Goal: Information Seeking & Learning: Learn about a topic

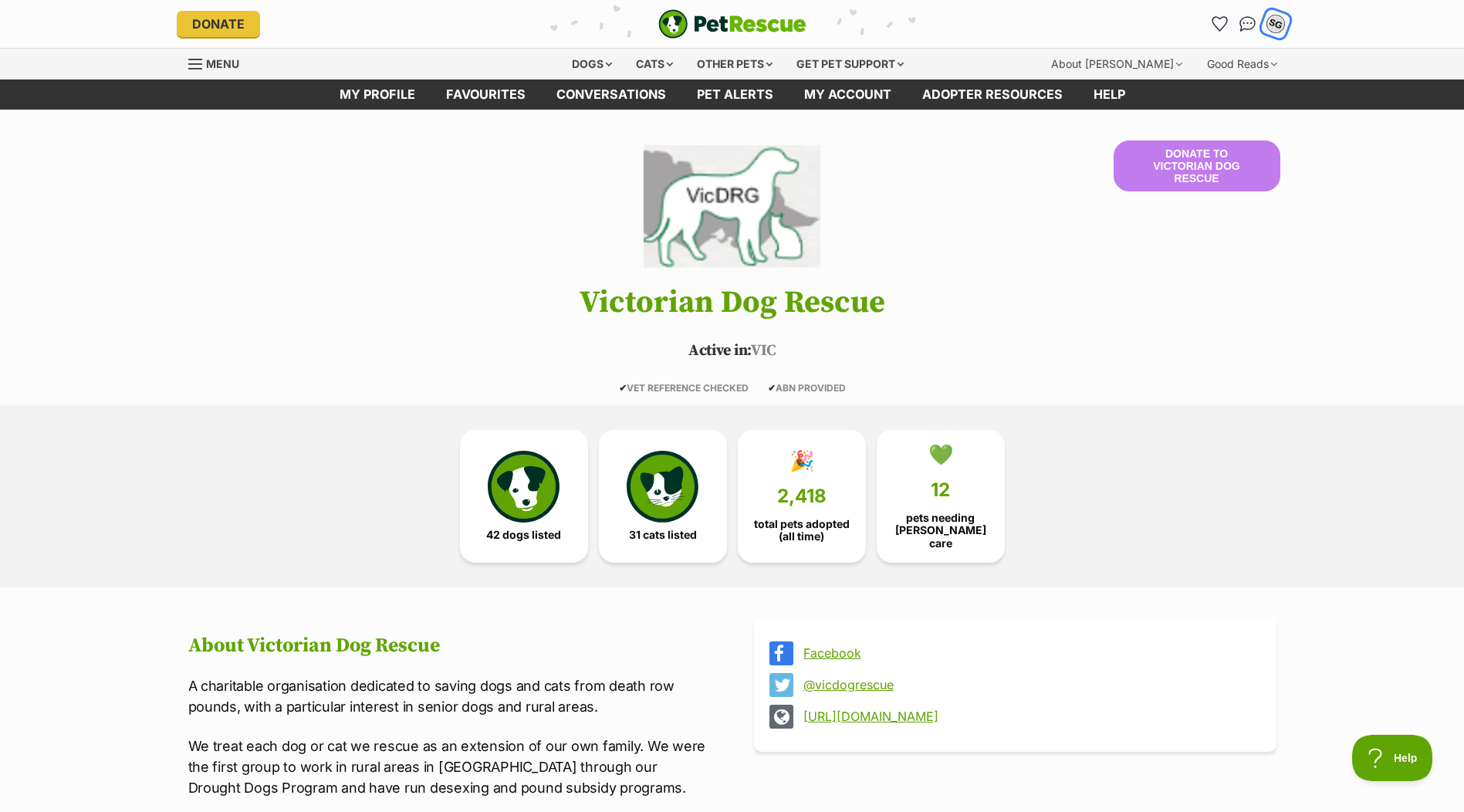
click at [1276, 28] on div "SG" at bounding box center [1275, 23] width 20 height 20
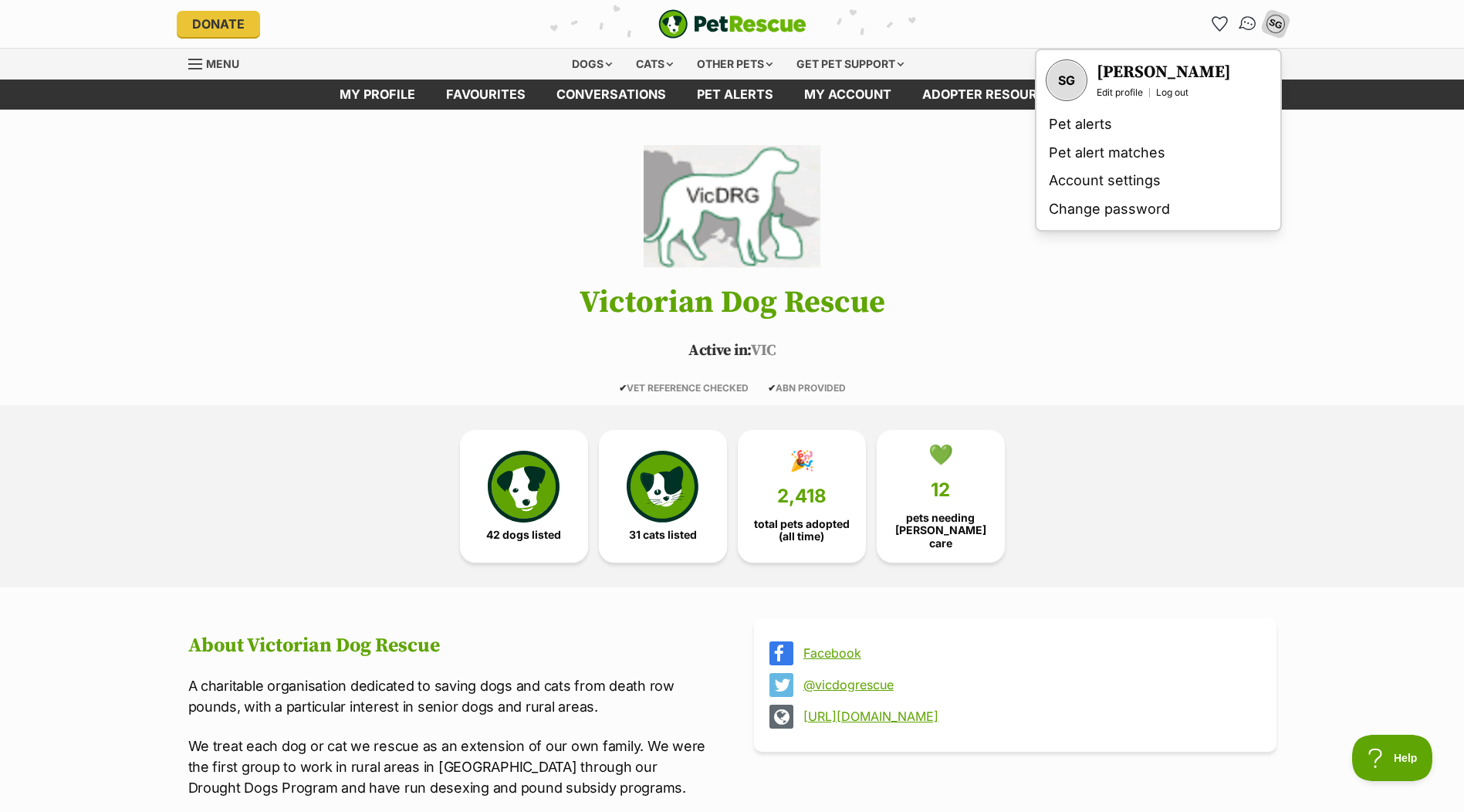
click at [1244, 22] on img "Conversations" at bounding box center [1247, 23] width 21 height 20
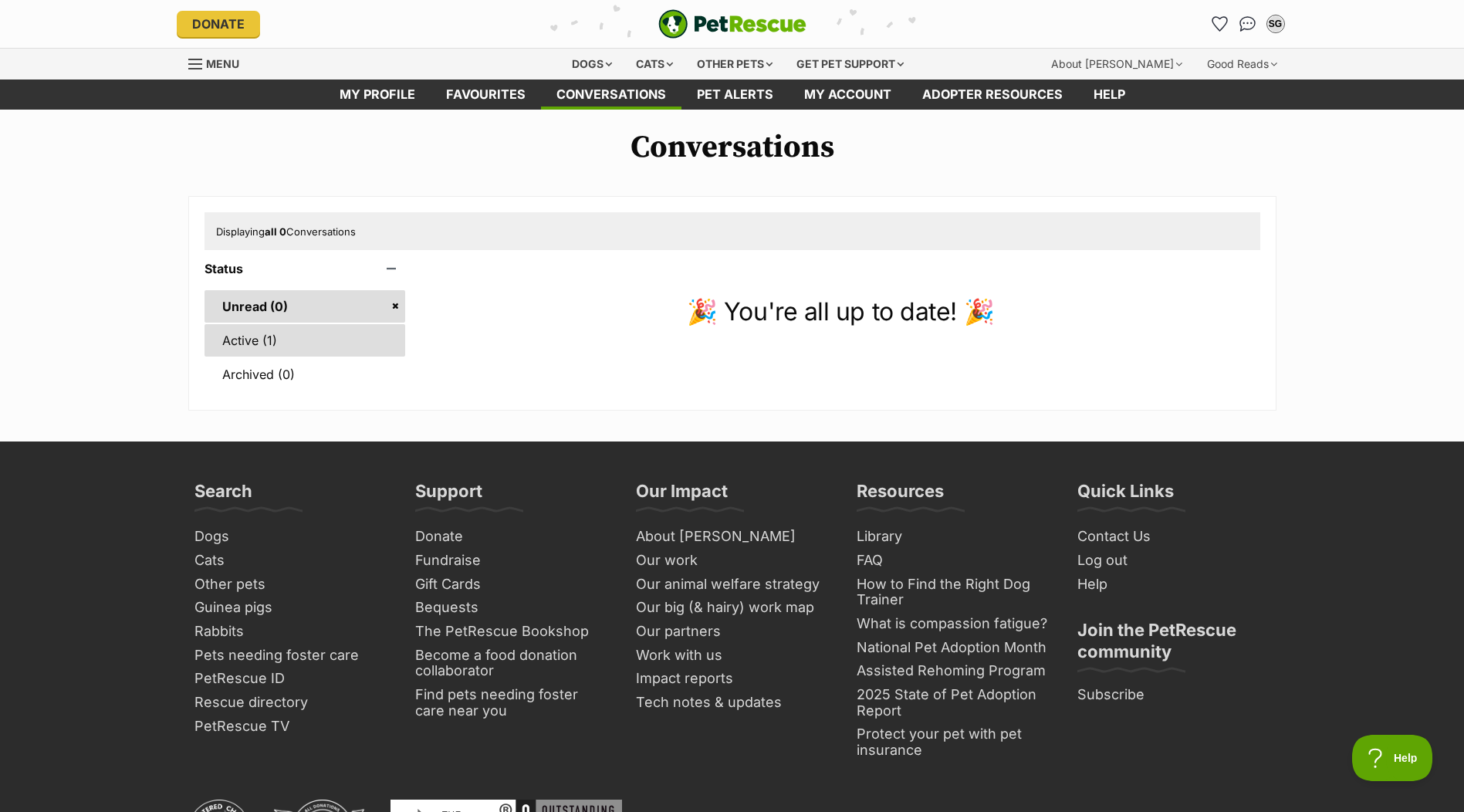
click at [294, 334] on link "Active (1)" at bounding box center [305, 339] width 201 height 32
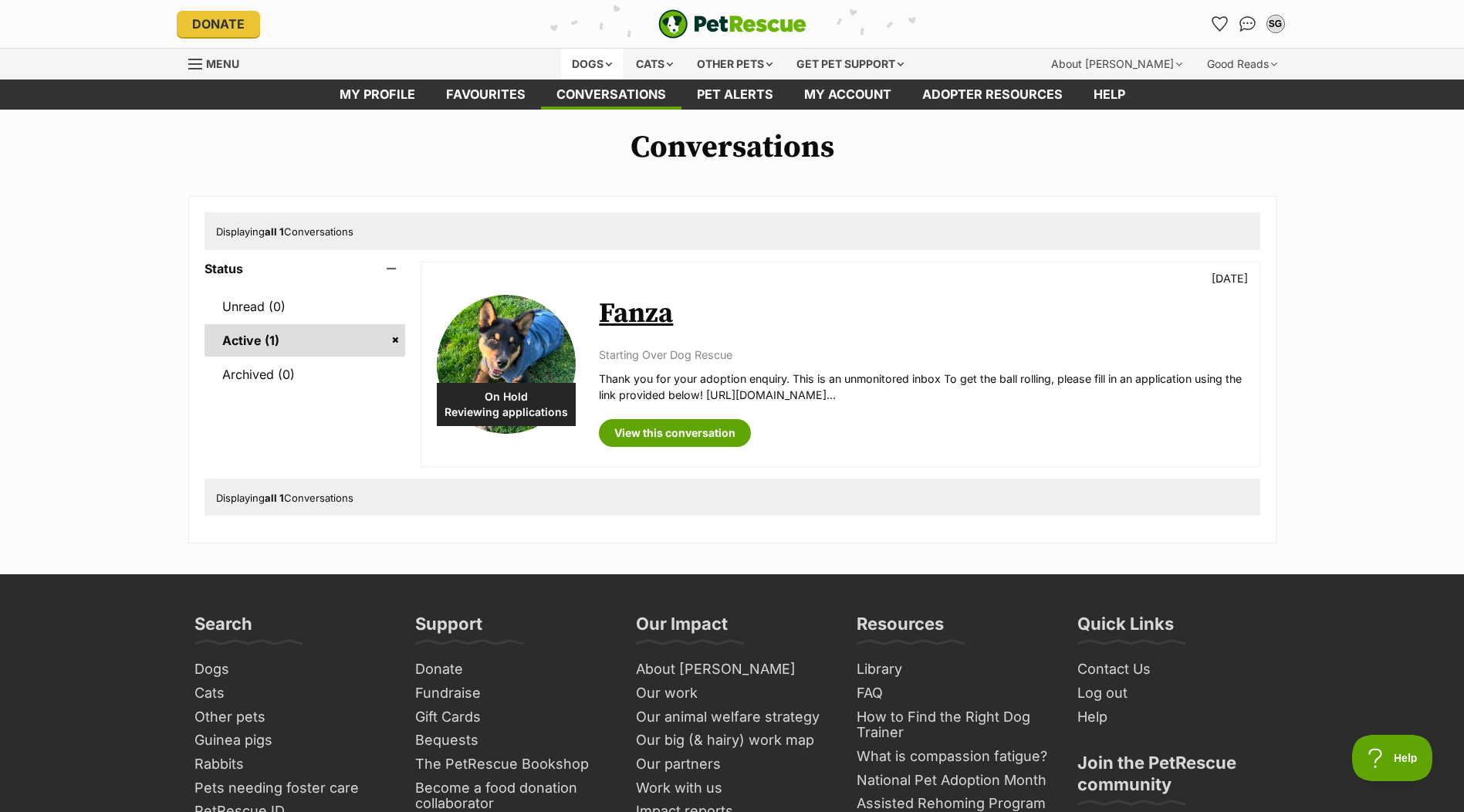
click at [602, 70] on div "Dogs" at bounding box center [592, 64] width 62 height 30
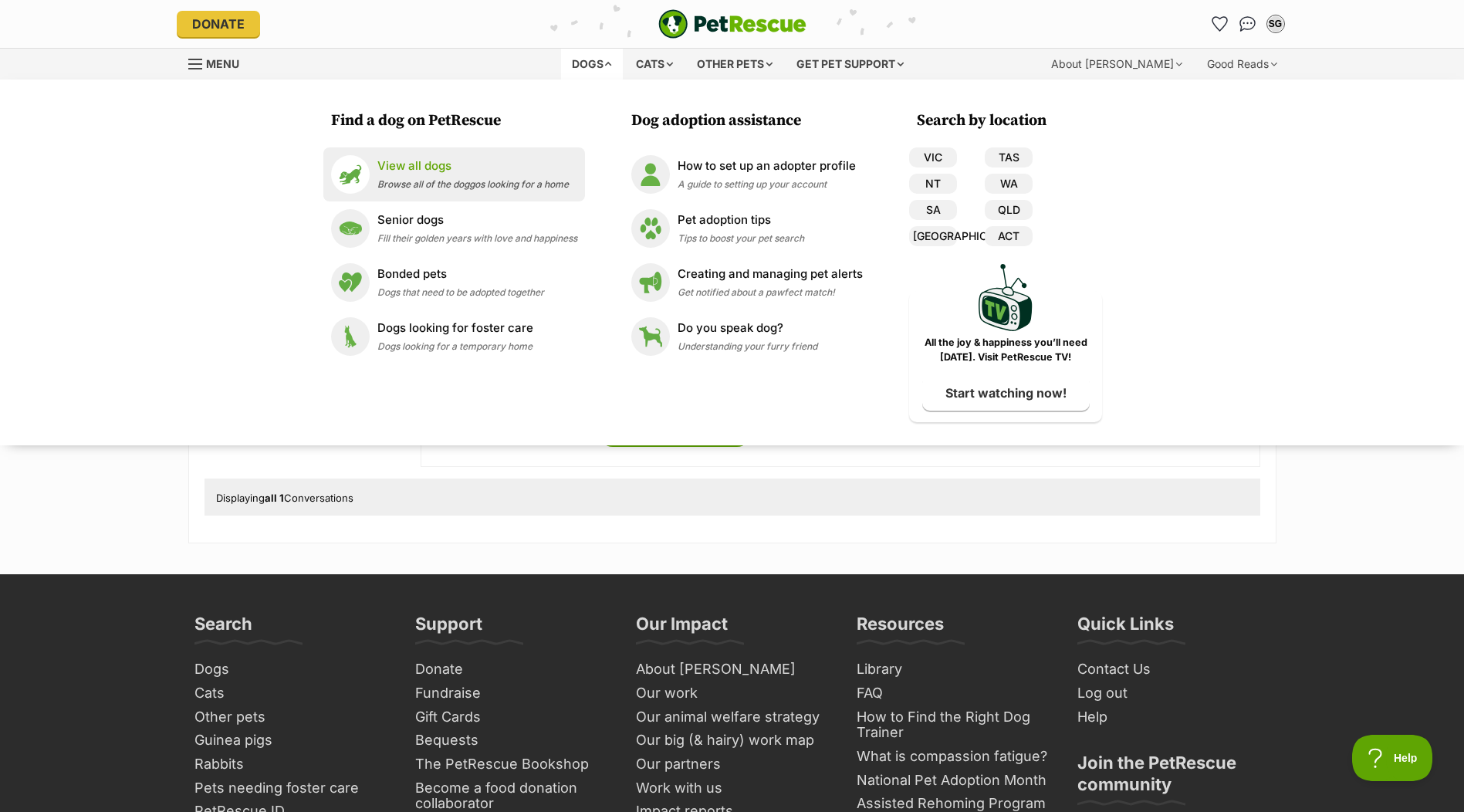
click at [467, 173] on p "View all dogs" at bounding box center [473, 166] width 191 height 17
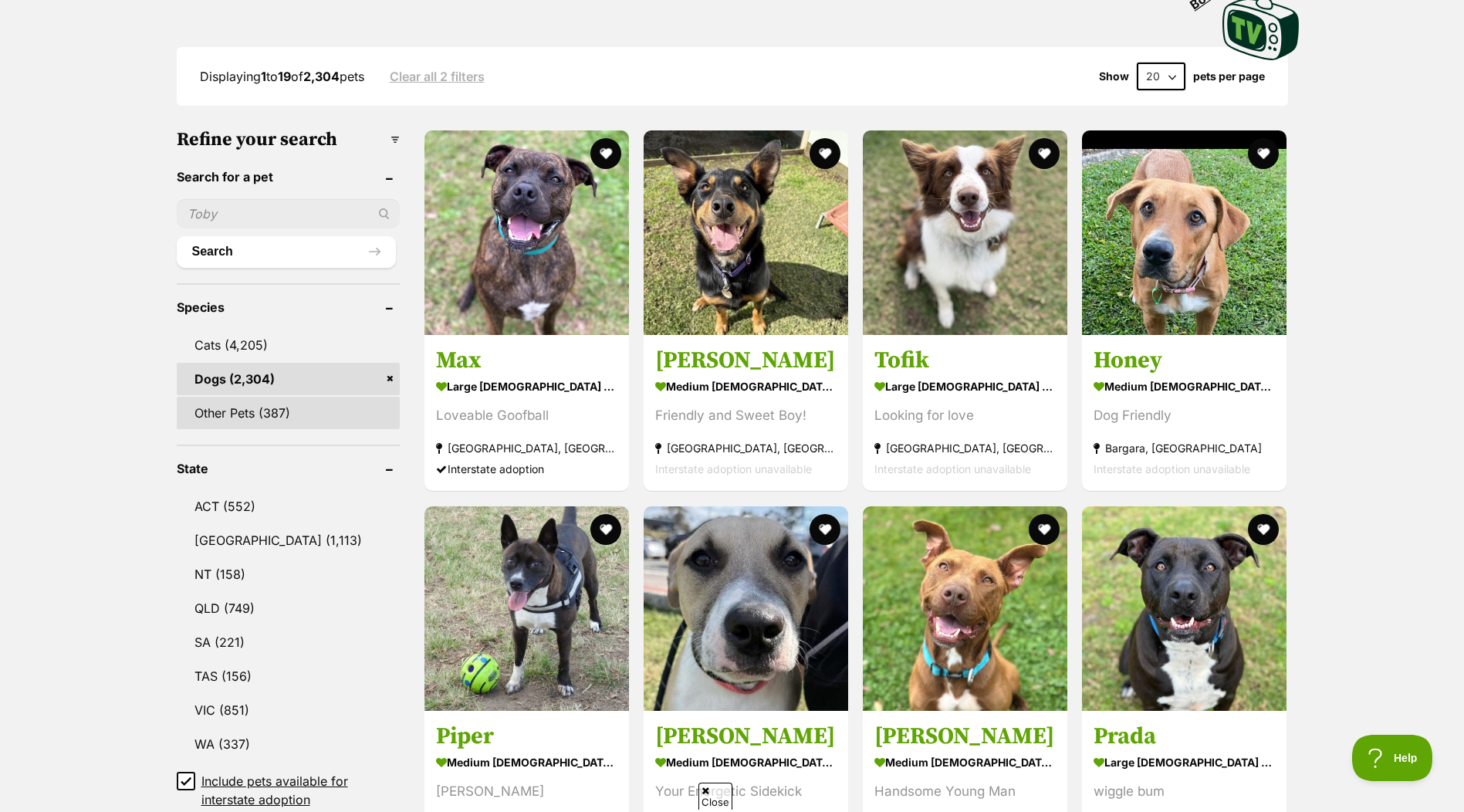
scroll to position [386, 0]
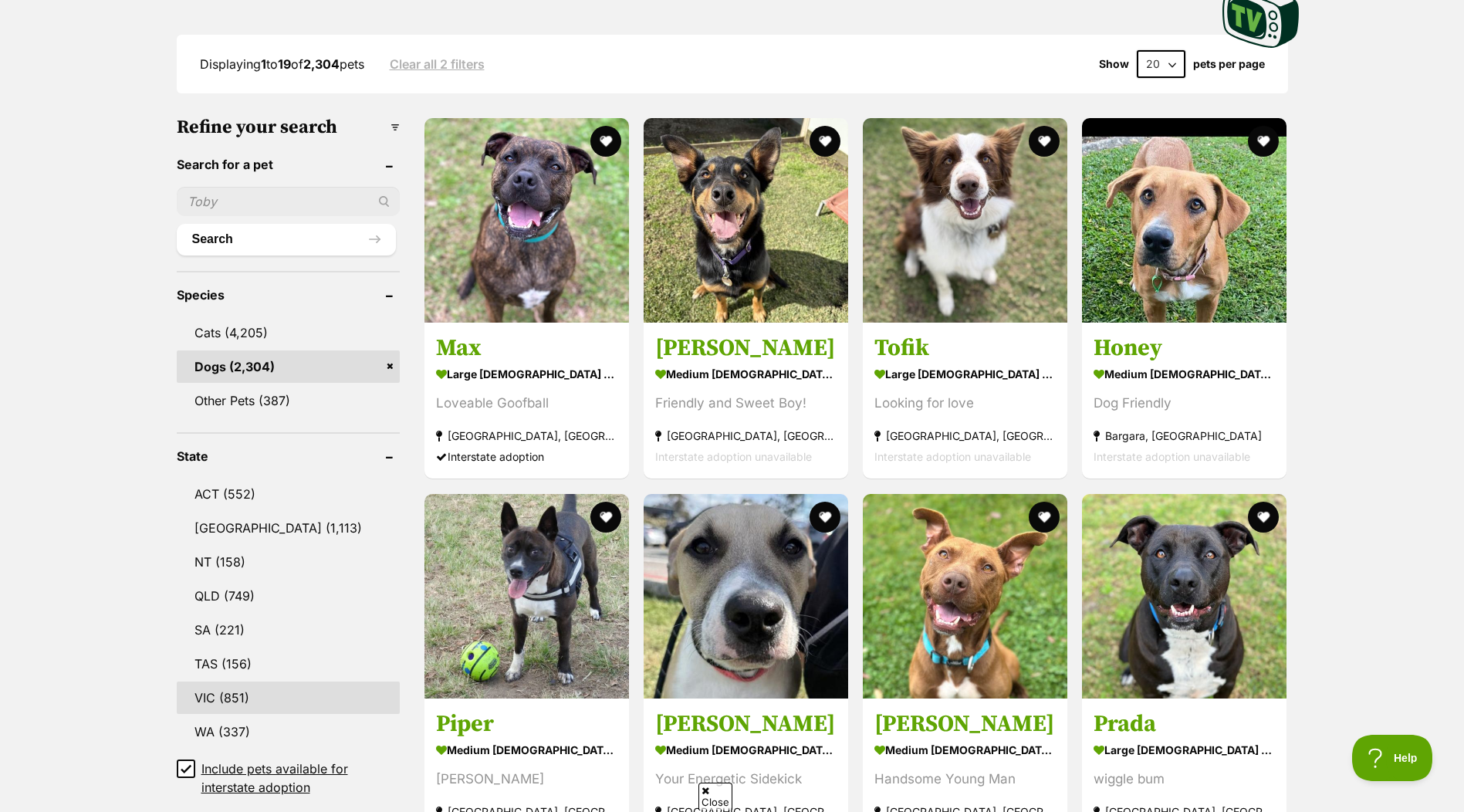
click at [226, 695] on link "VIC (851)" at bounding box center [288, 697] width 223 height 32
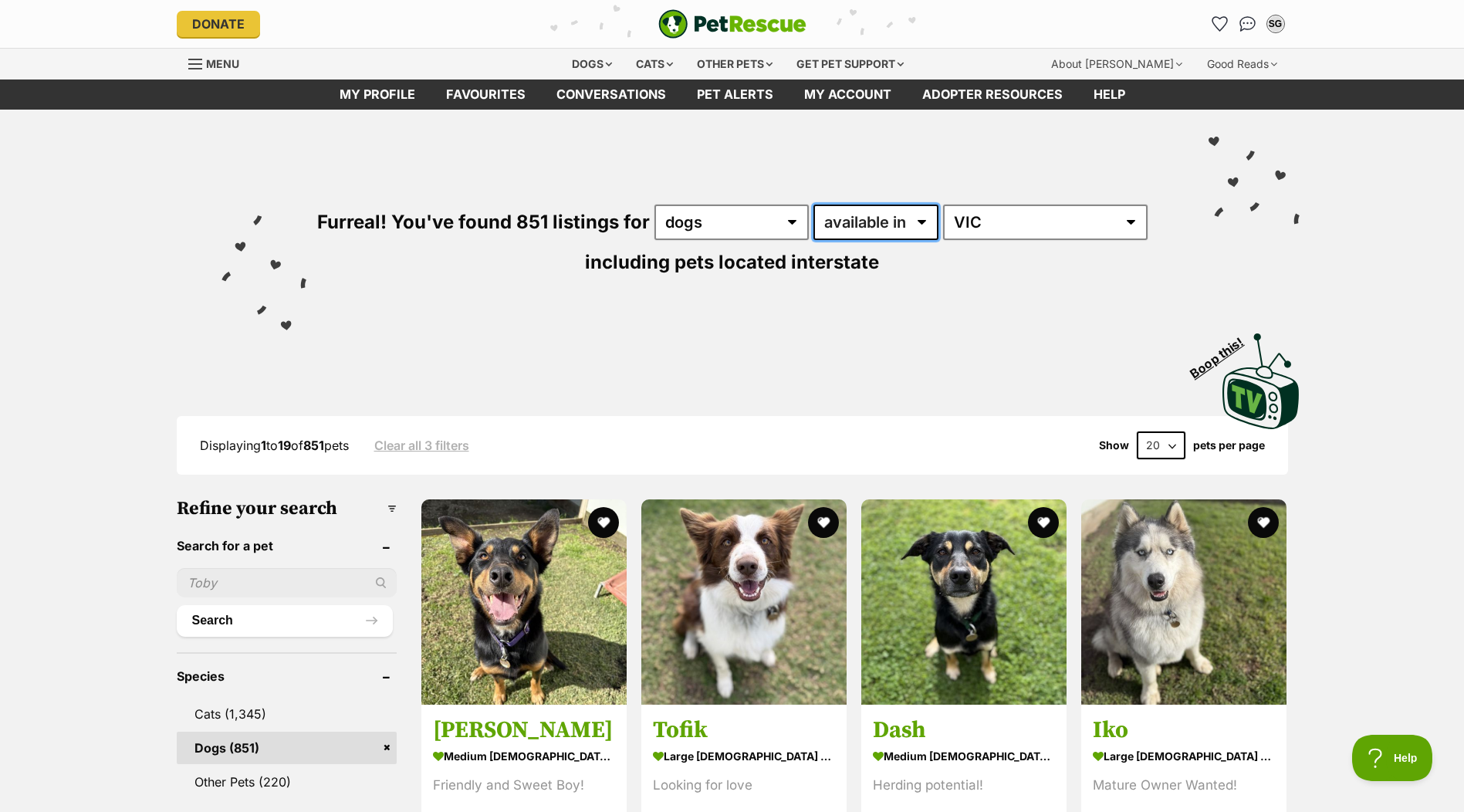
click at [907, 229] on select "available in located in" at bounding box center [876, 222] width 125 height 36
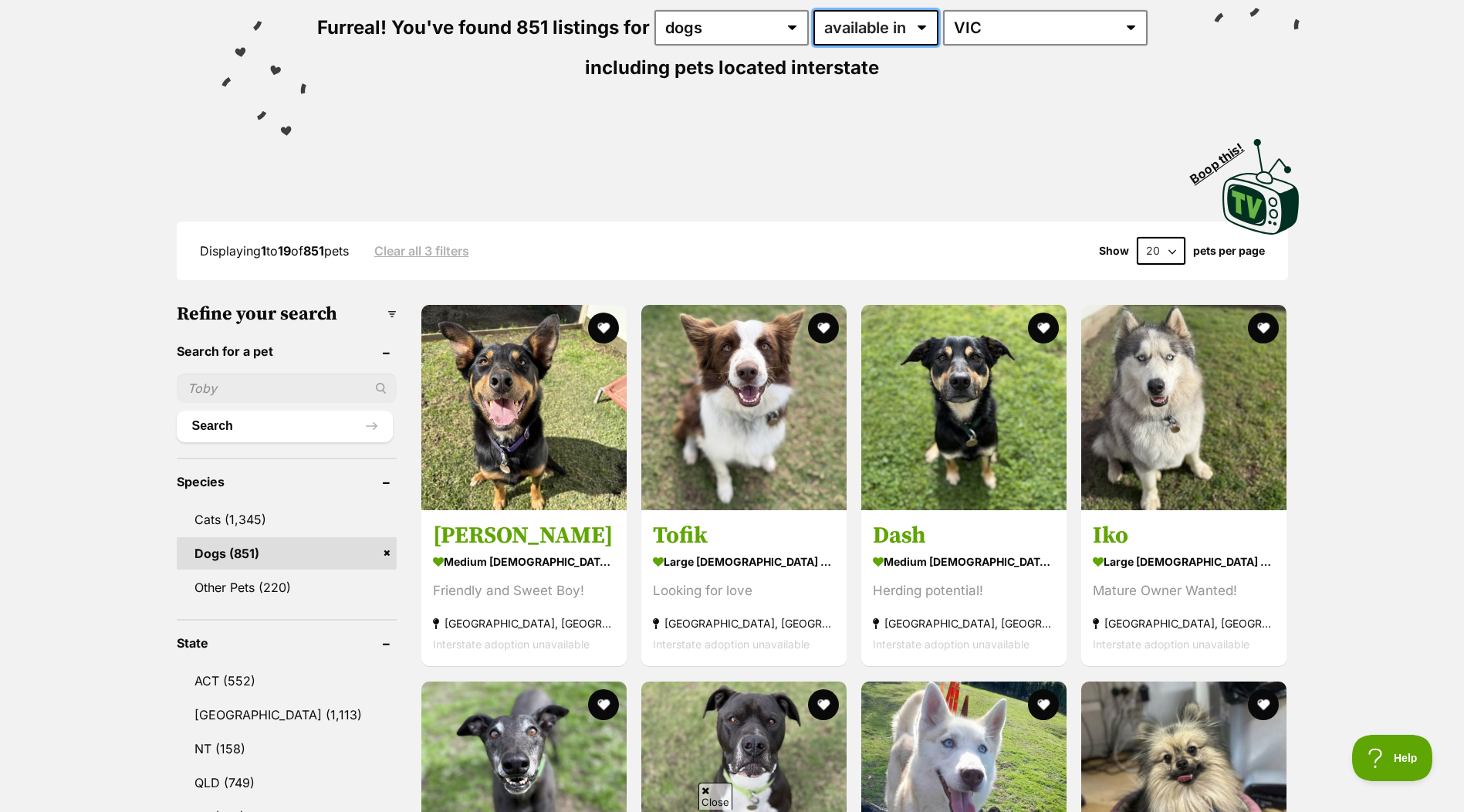
scroll to position [232, 0]
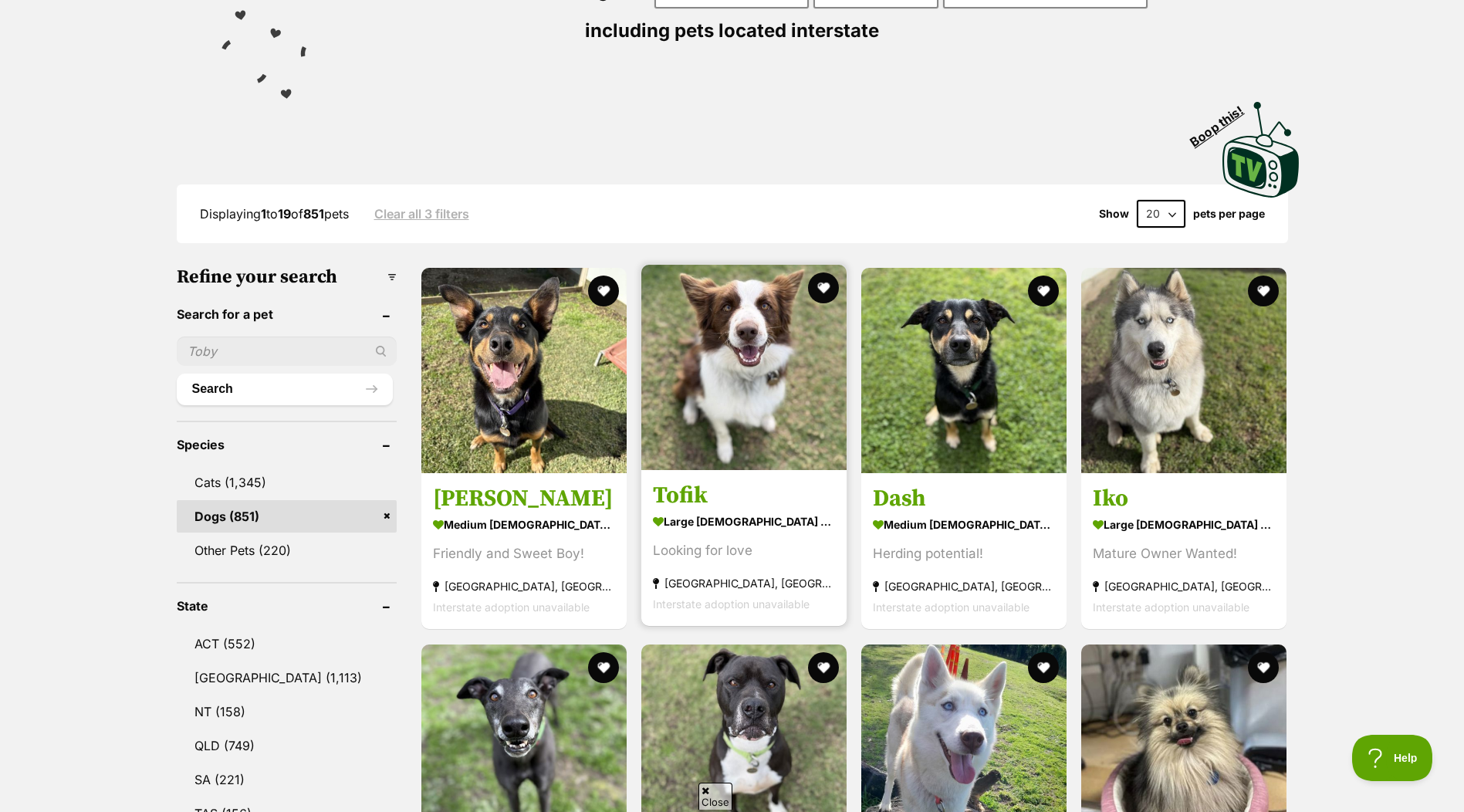
click at [760, 393] on img at bounding box center [744, 367] width 205 height 205
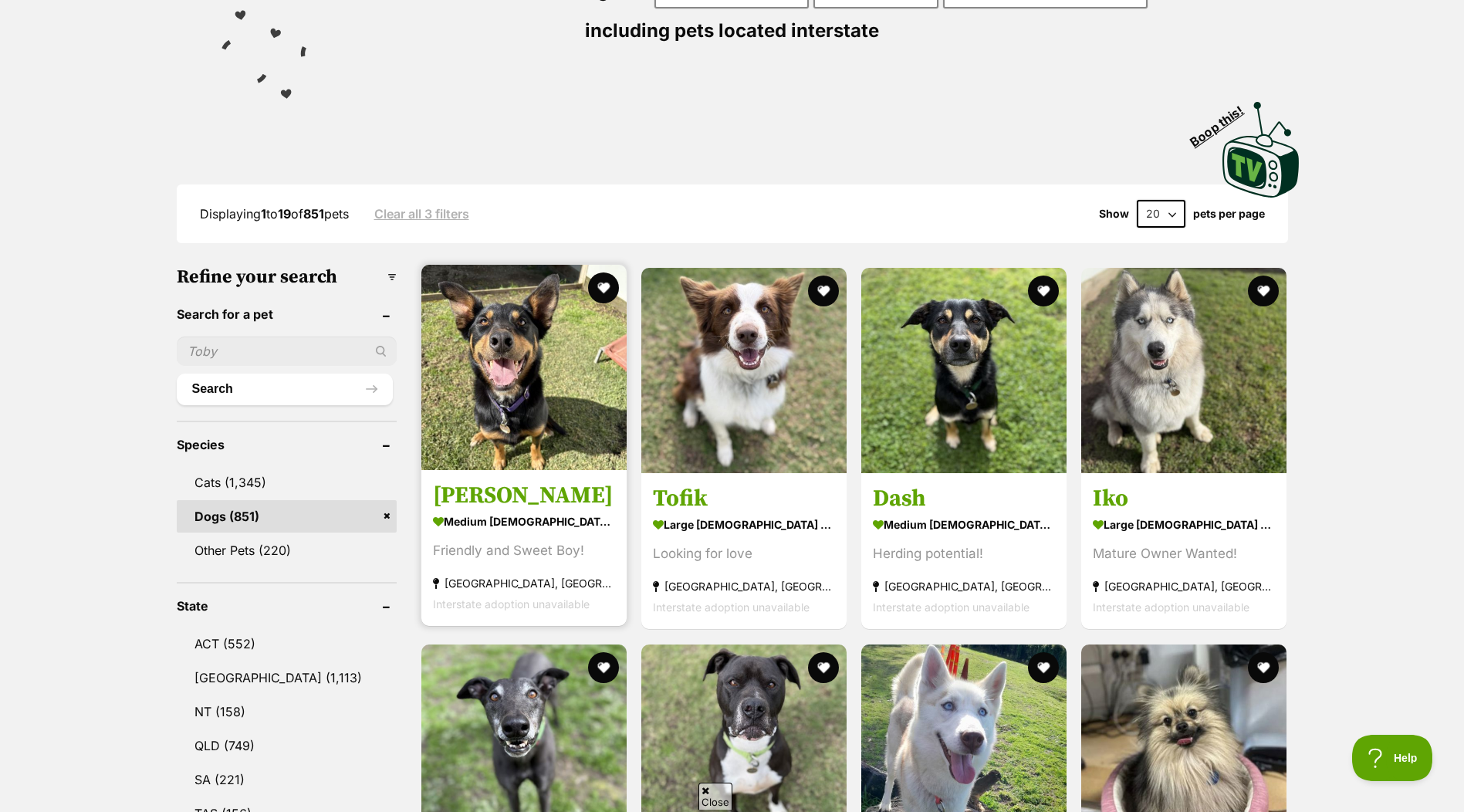
click at [550, 412] on img at bounding box center [524, 367] width 205 height 205
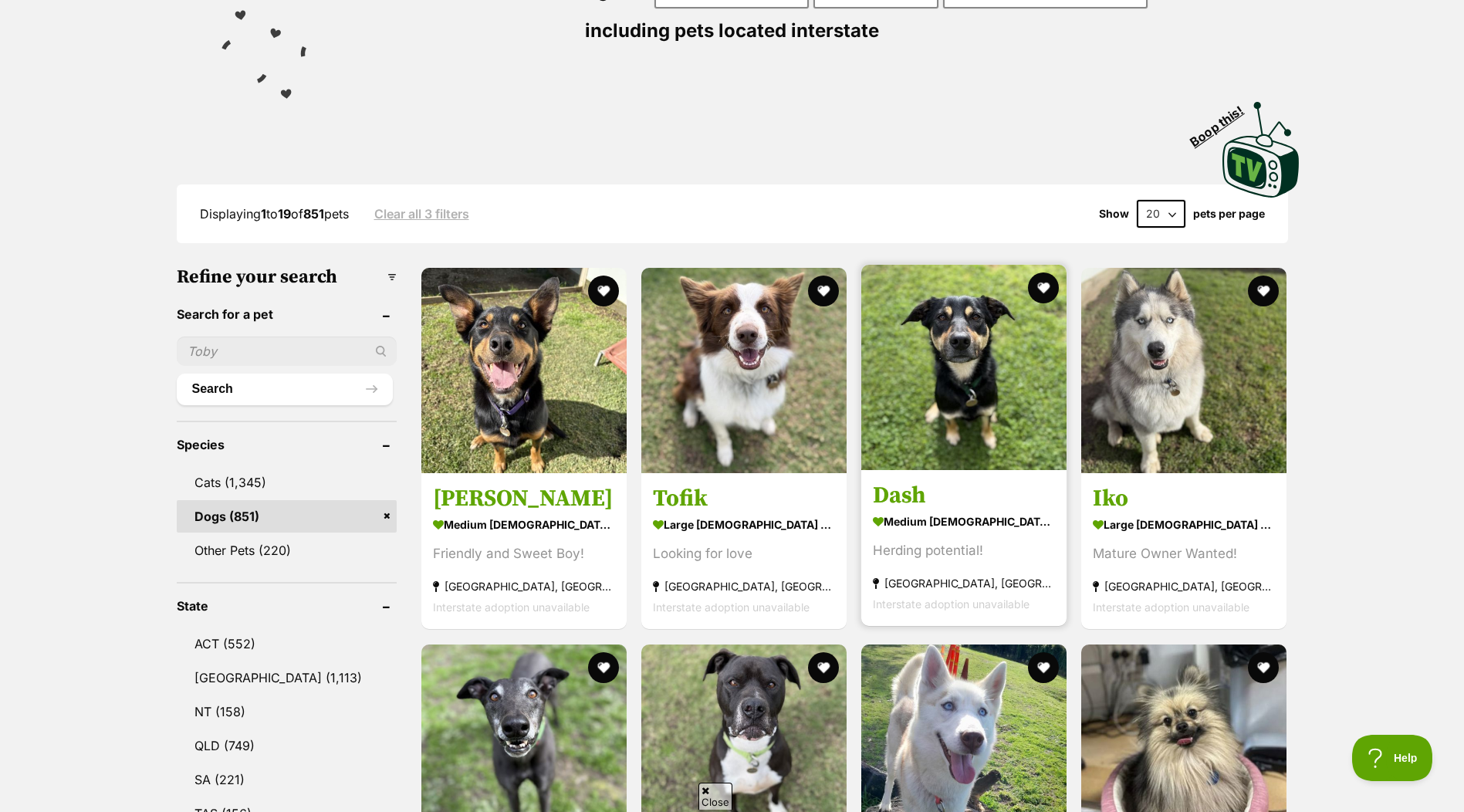
click at [937, 393] on img at bounding box center [964, 367] width 205 height 205
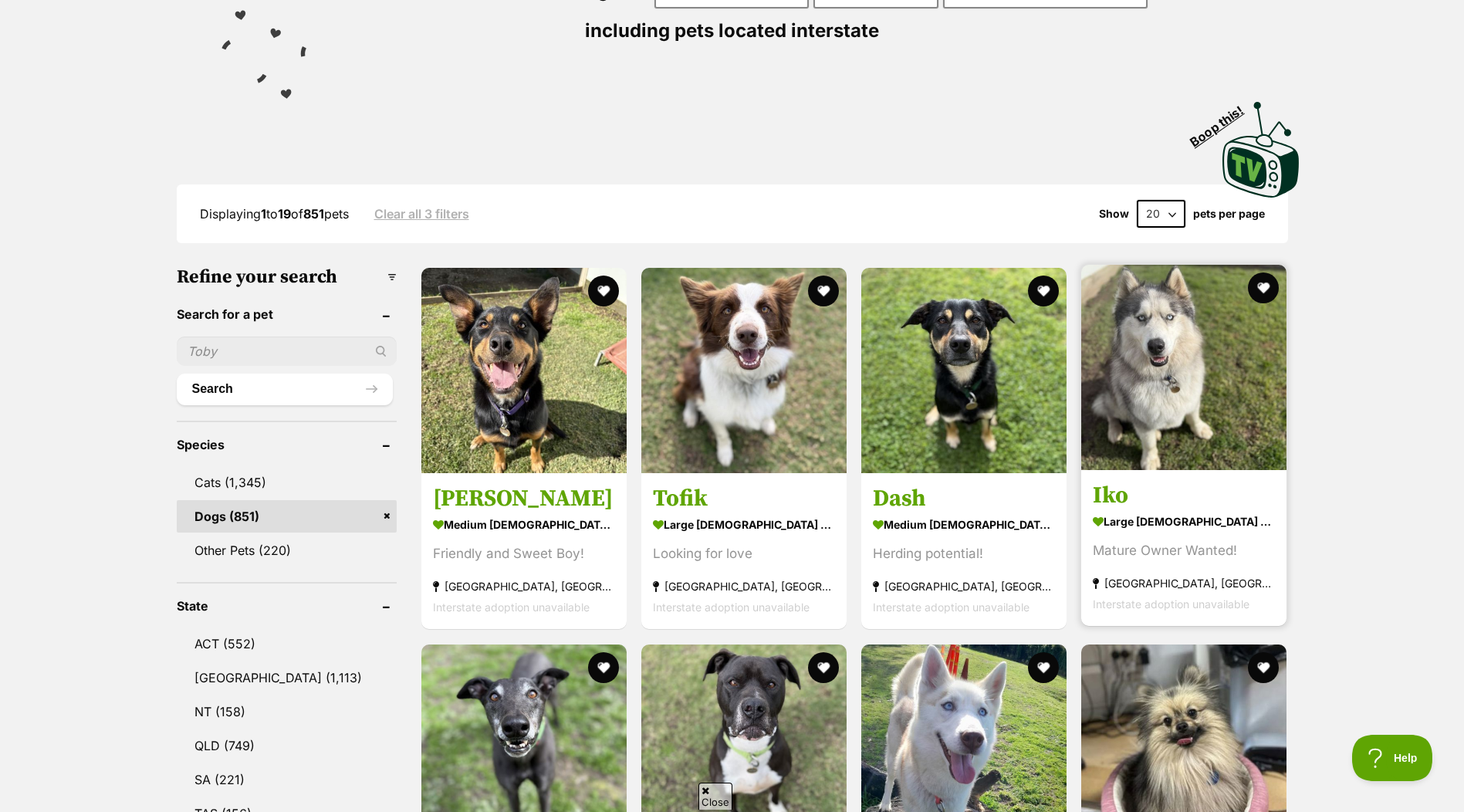
click at [1189, 419] on img at bounding box center [1184, 367] width 205 height 205
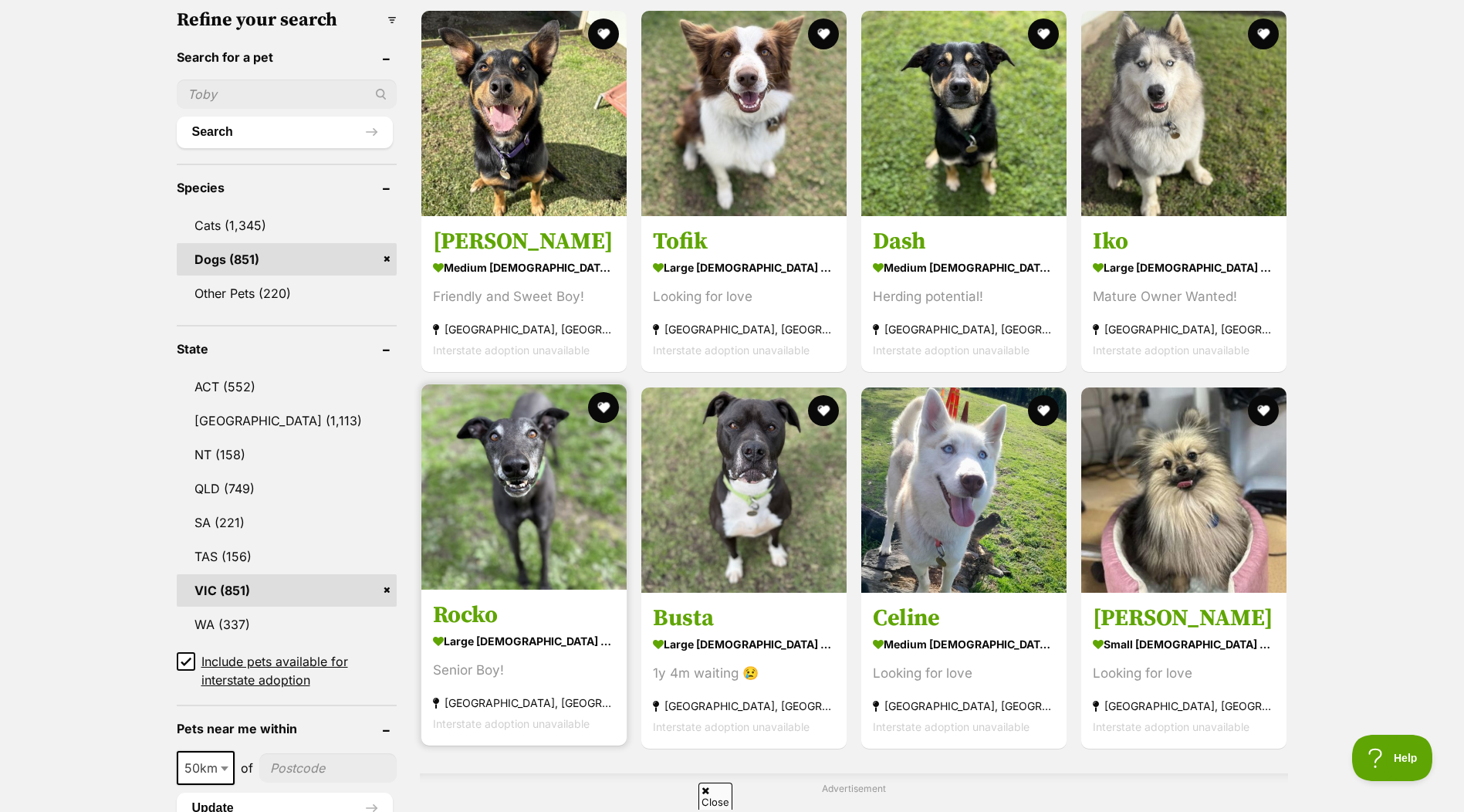
scroll to position [540, 0]
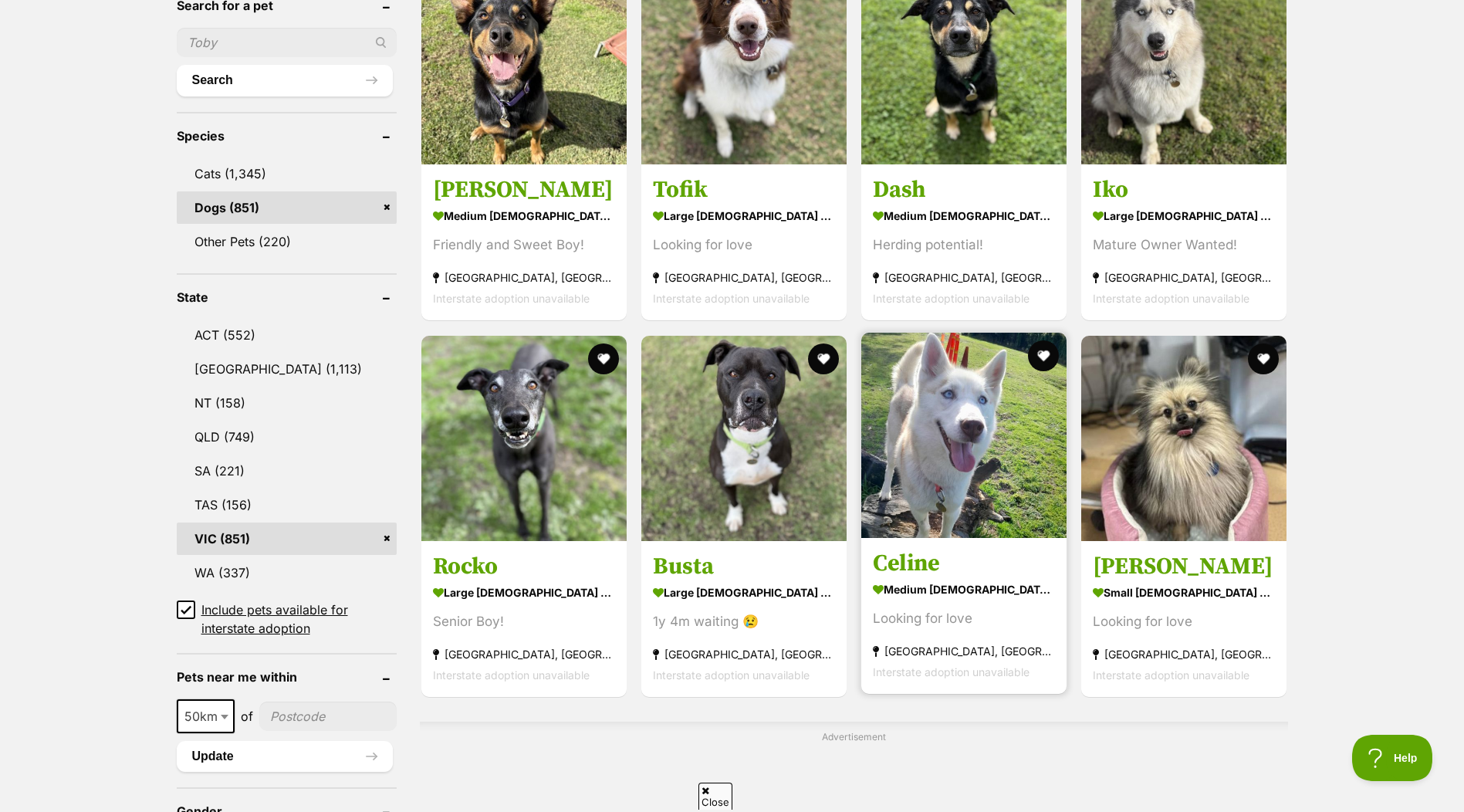
click at [959, 446] on img at bounding box center [964, 435] width 205 height 205
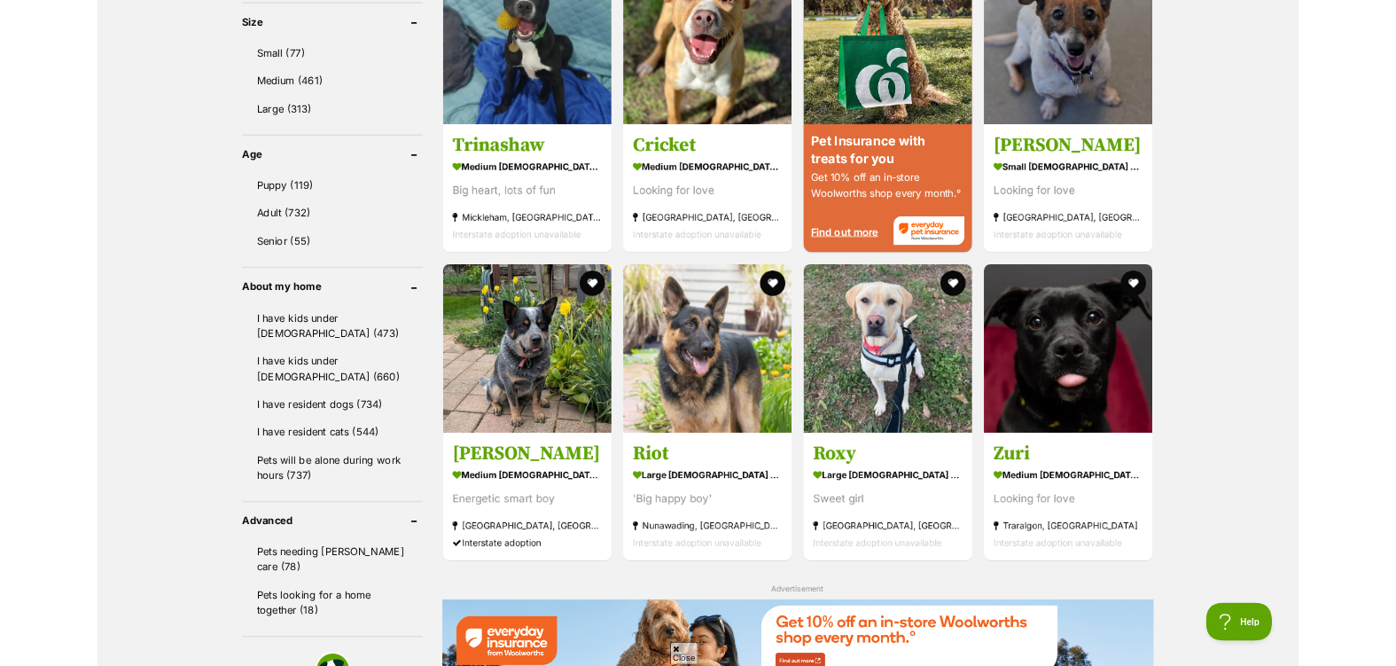
scroll to position [1685, 0]
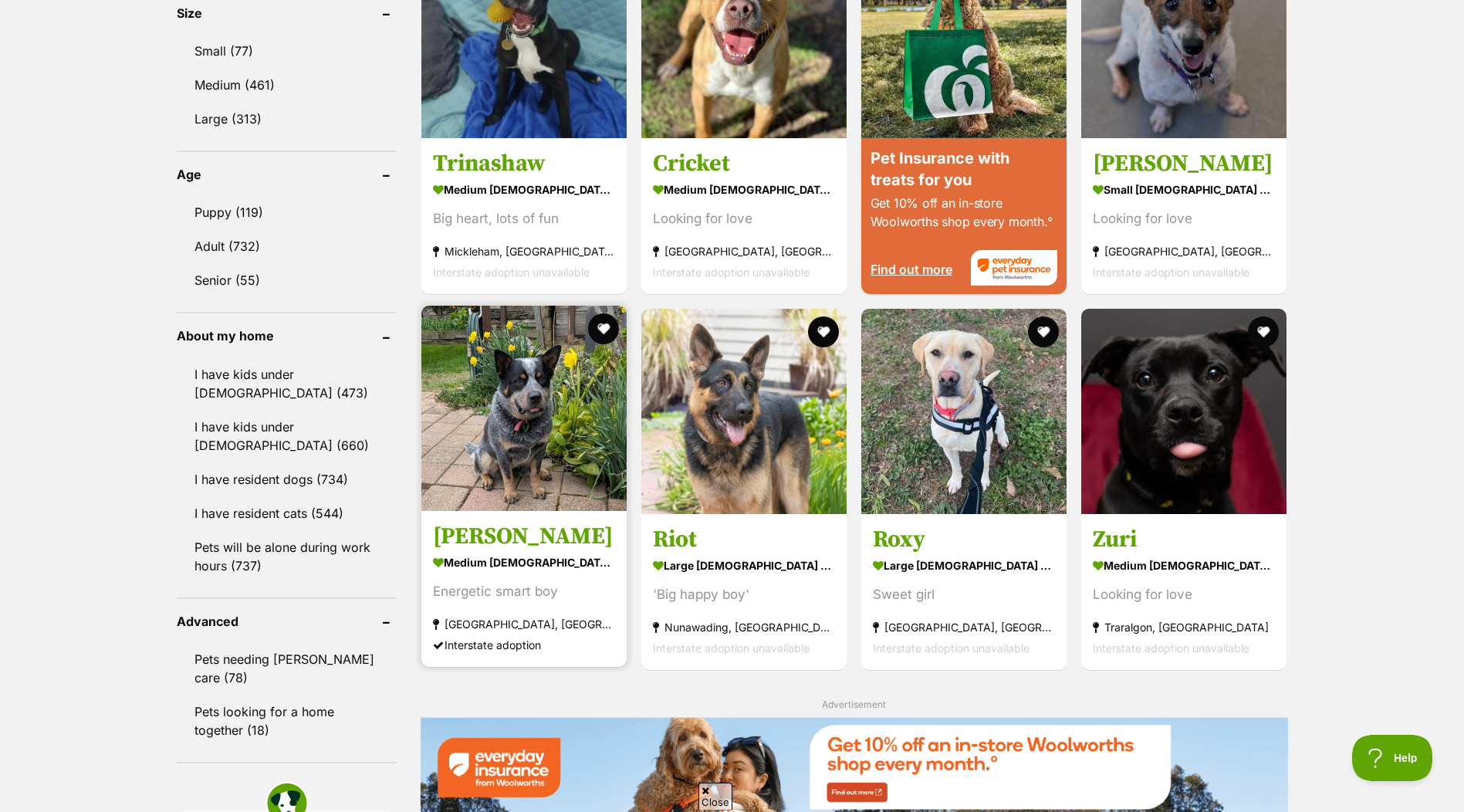
click at [487, 440] on img at bounding box center [524, 408] width 205 height 205
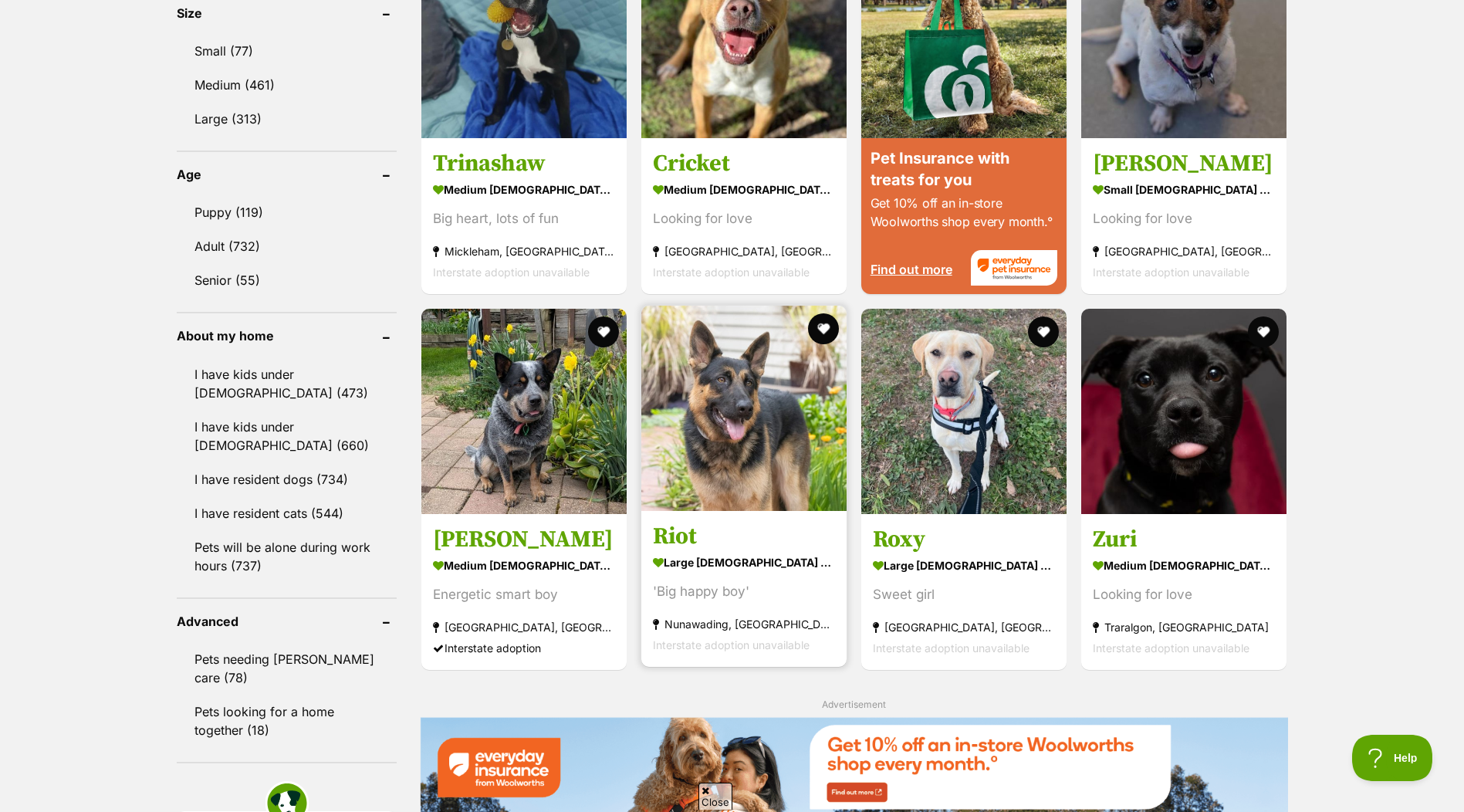
click at [738, 434] on img at bounding box center [744, 408] width 205 height 205
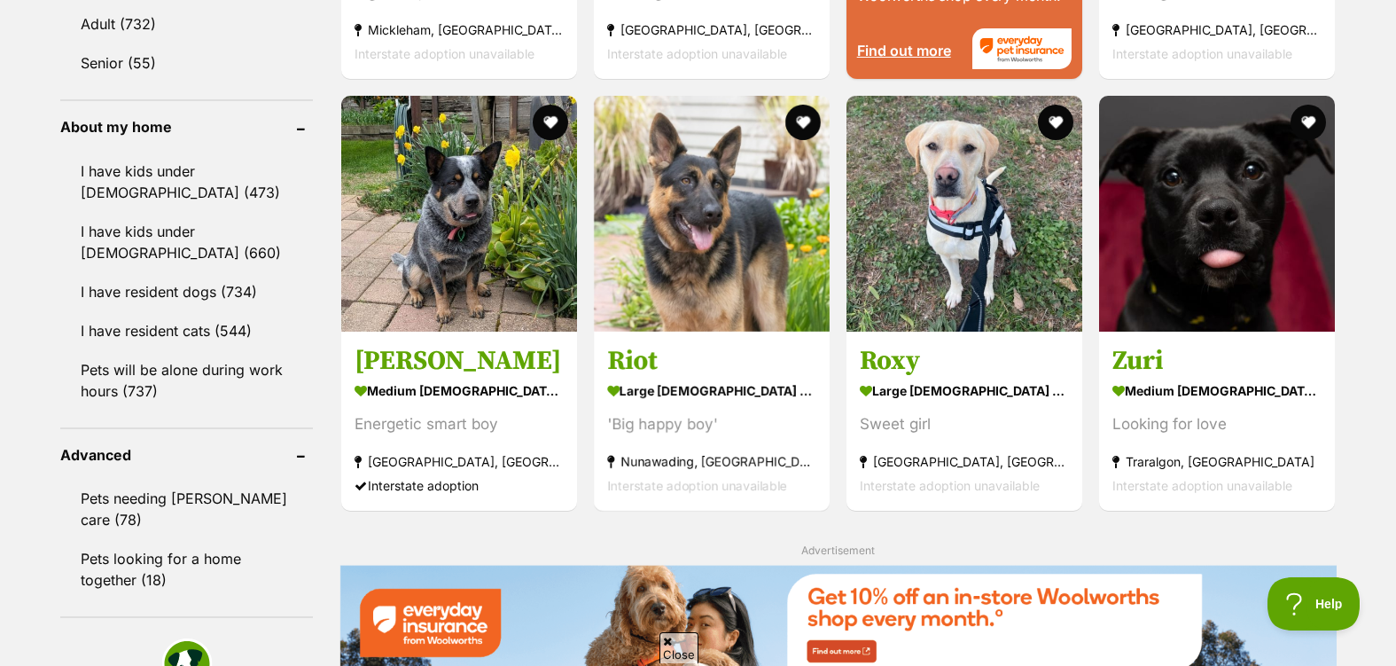
scroll to position [1951, 0]
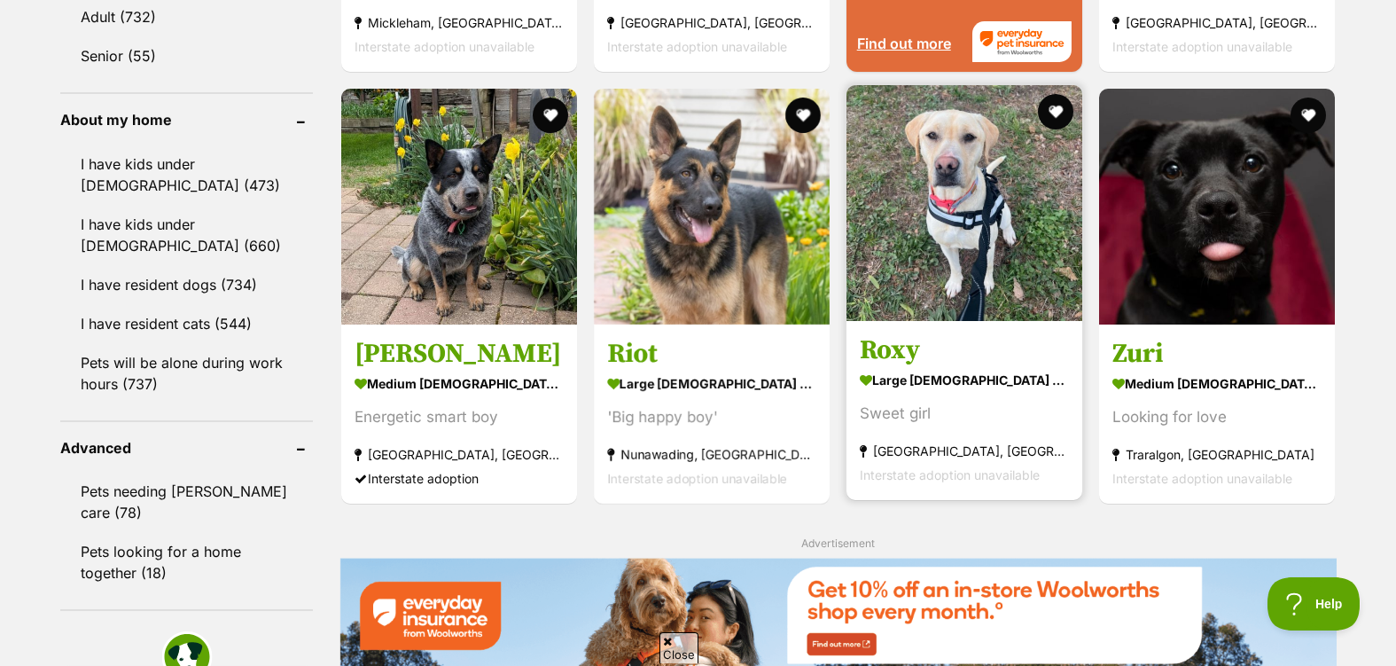
click at [970, 249] on img at bounding box center [965, 203] width 236 height 236
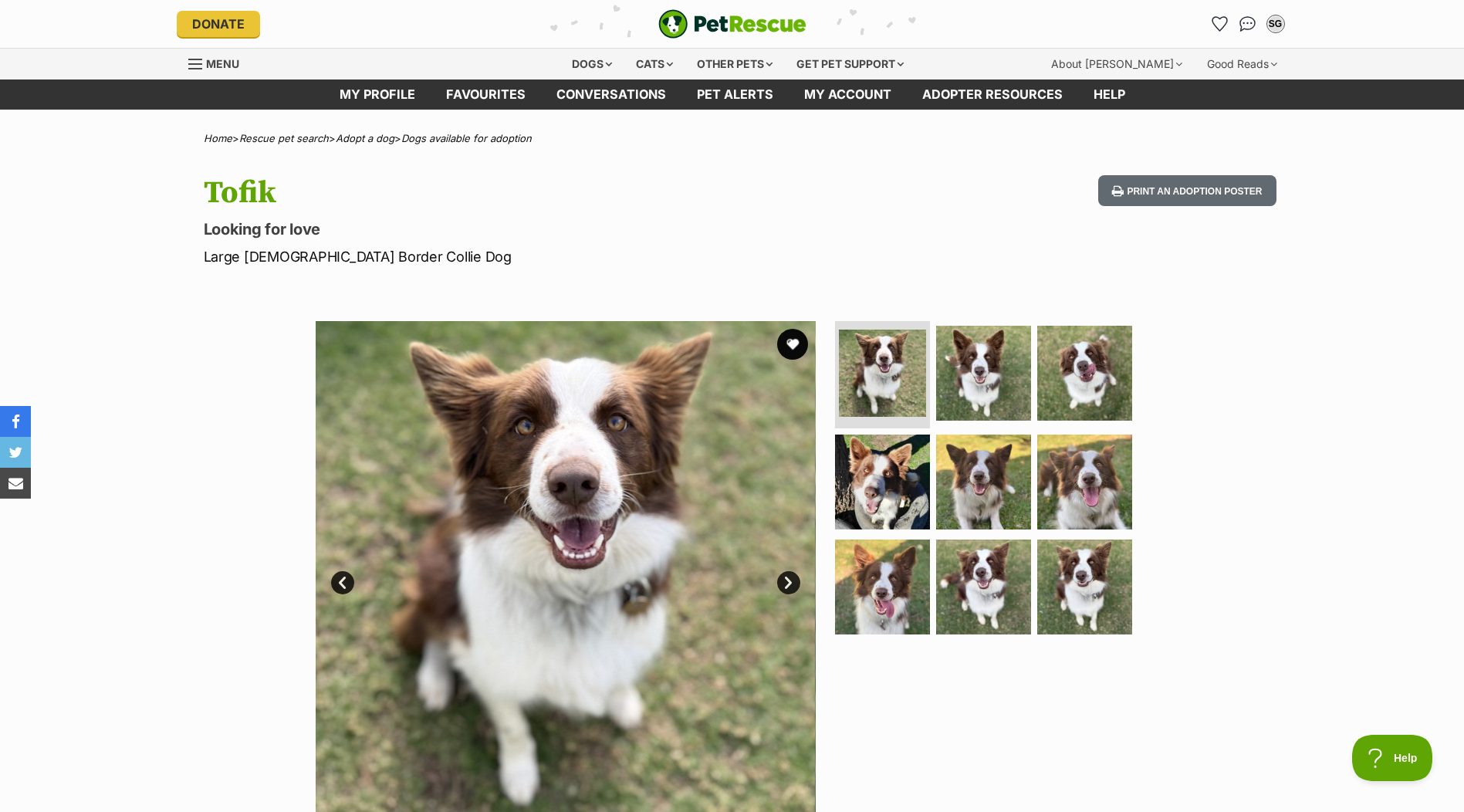
click at [789, 584] on link "Next" at bounding box center [789, 582] width 24 height 23
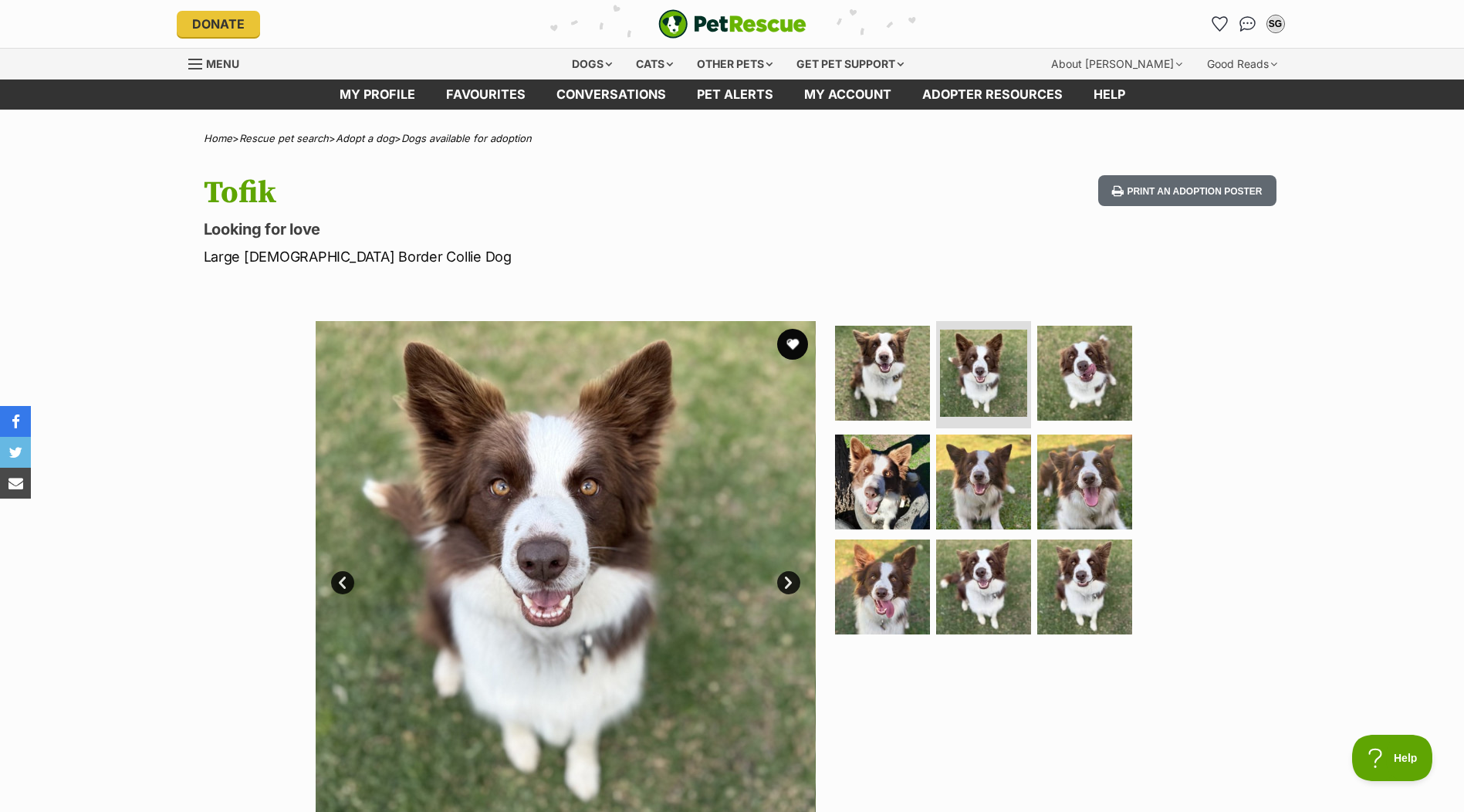
click at [789, 584] on link "Next" at bounding box center [789, 582] width 24 height 23
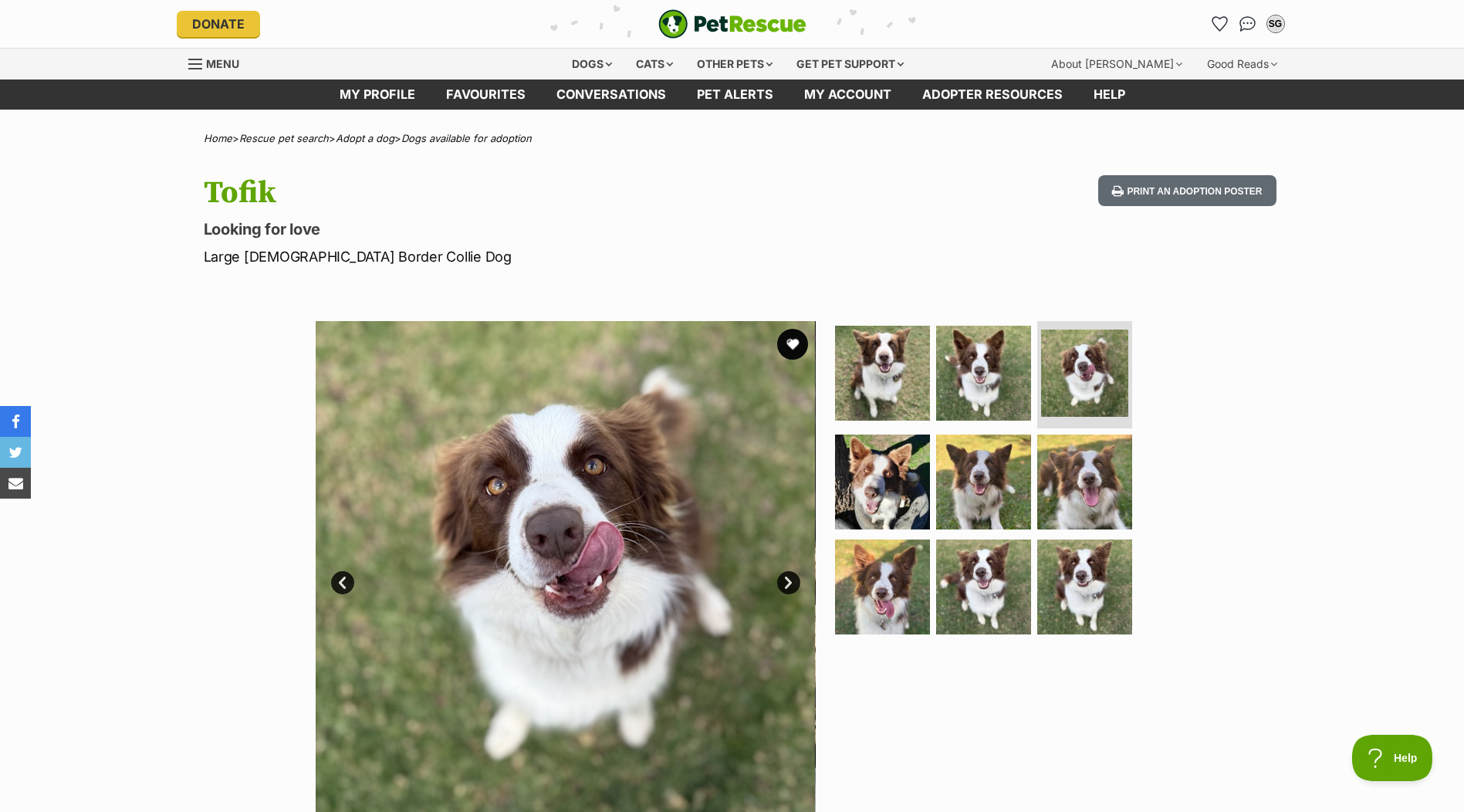
click at [789, 584] on link "Next" at bounding box center [789, 582] width 24 height 23
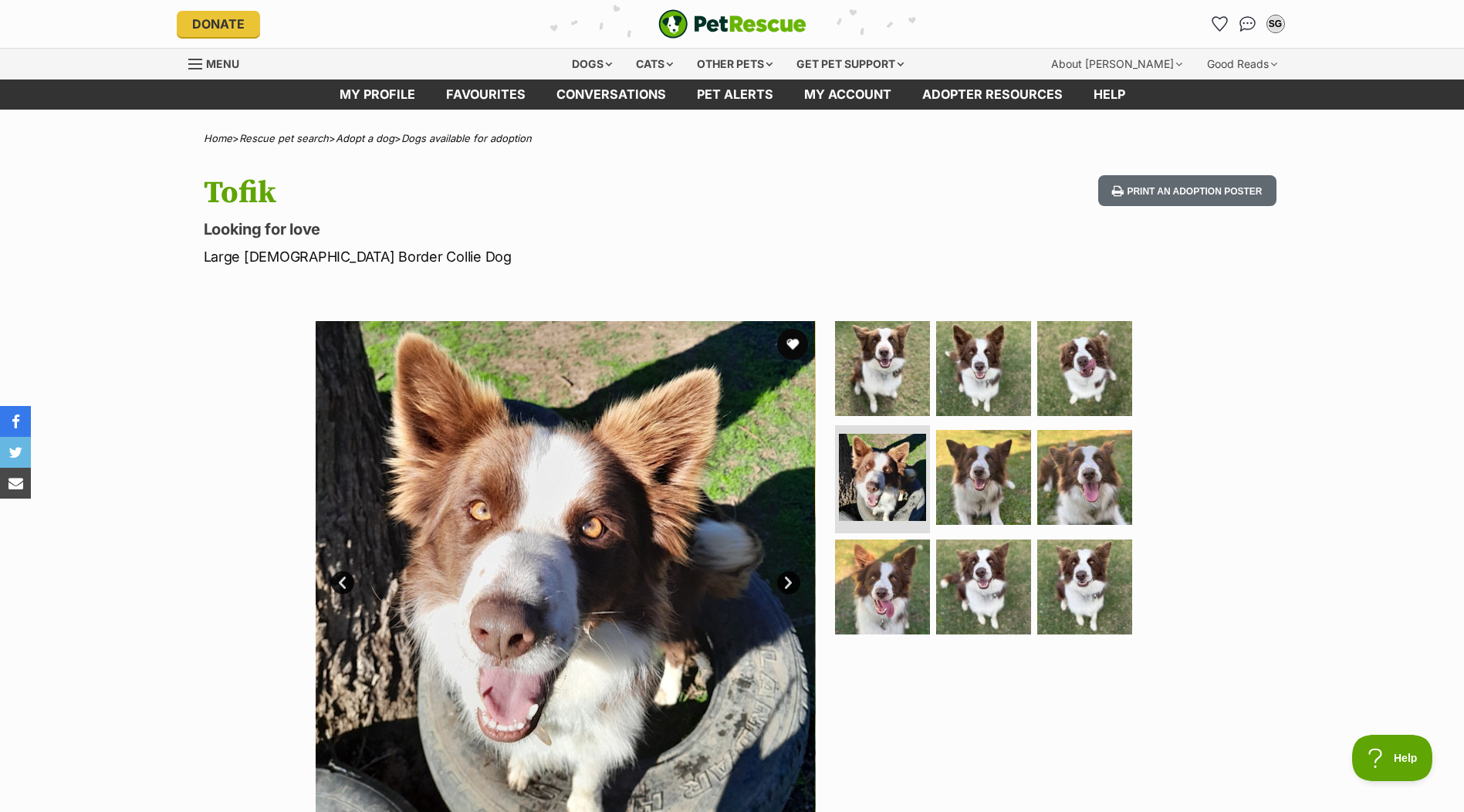
click at [789, 584] on link "Next" at bounding box center [789, 582] width 24 height 23
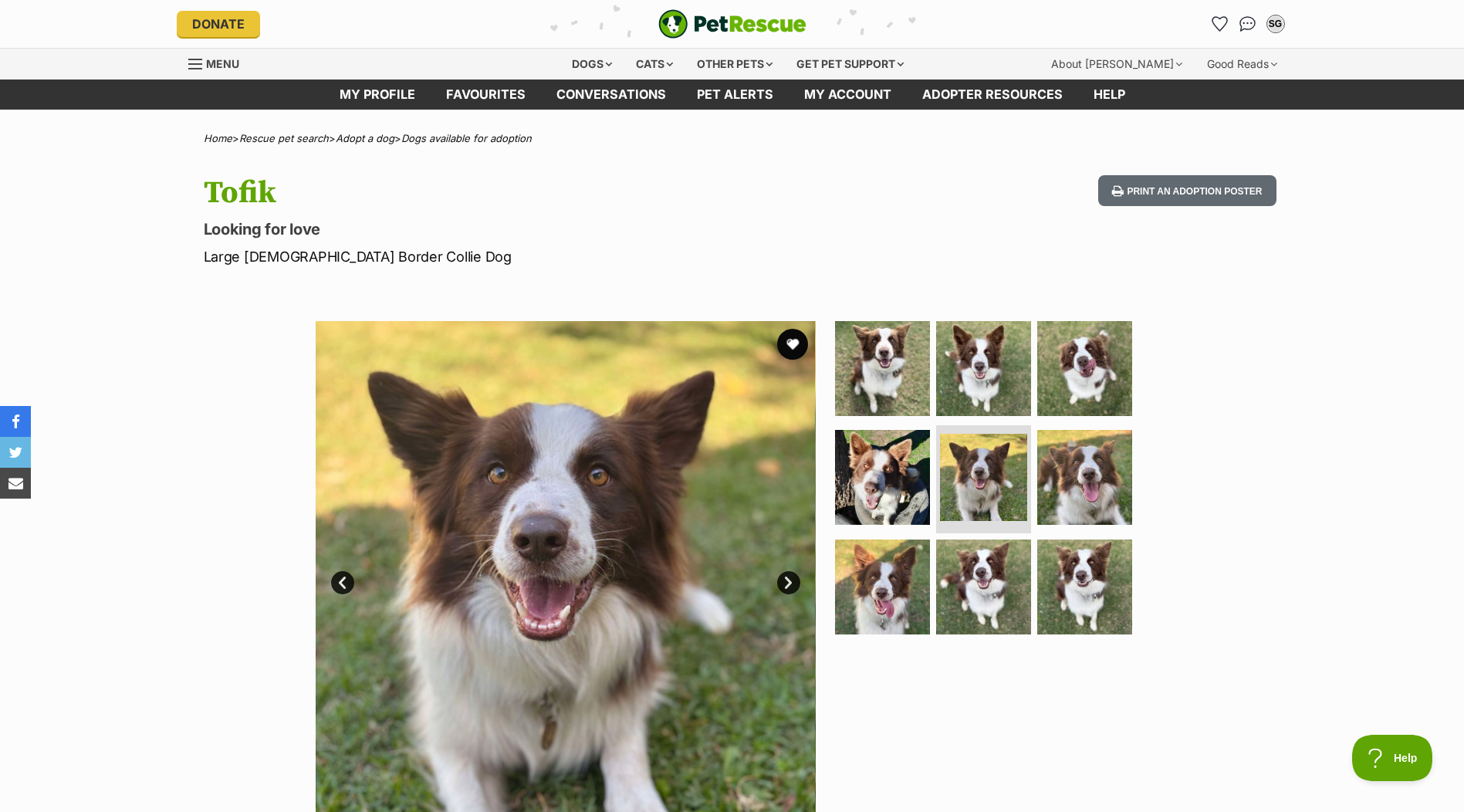
click at [789, 584] on link "Next" at bounding box center [789, 582] width 24 height 23
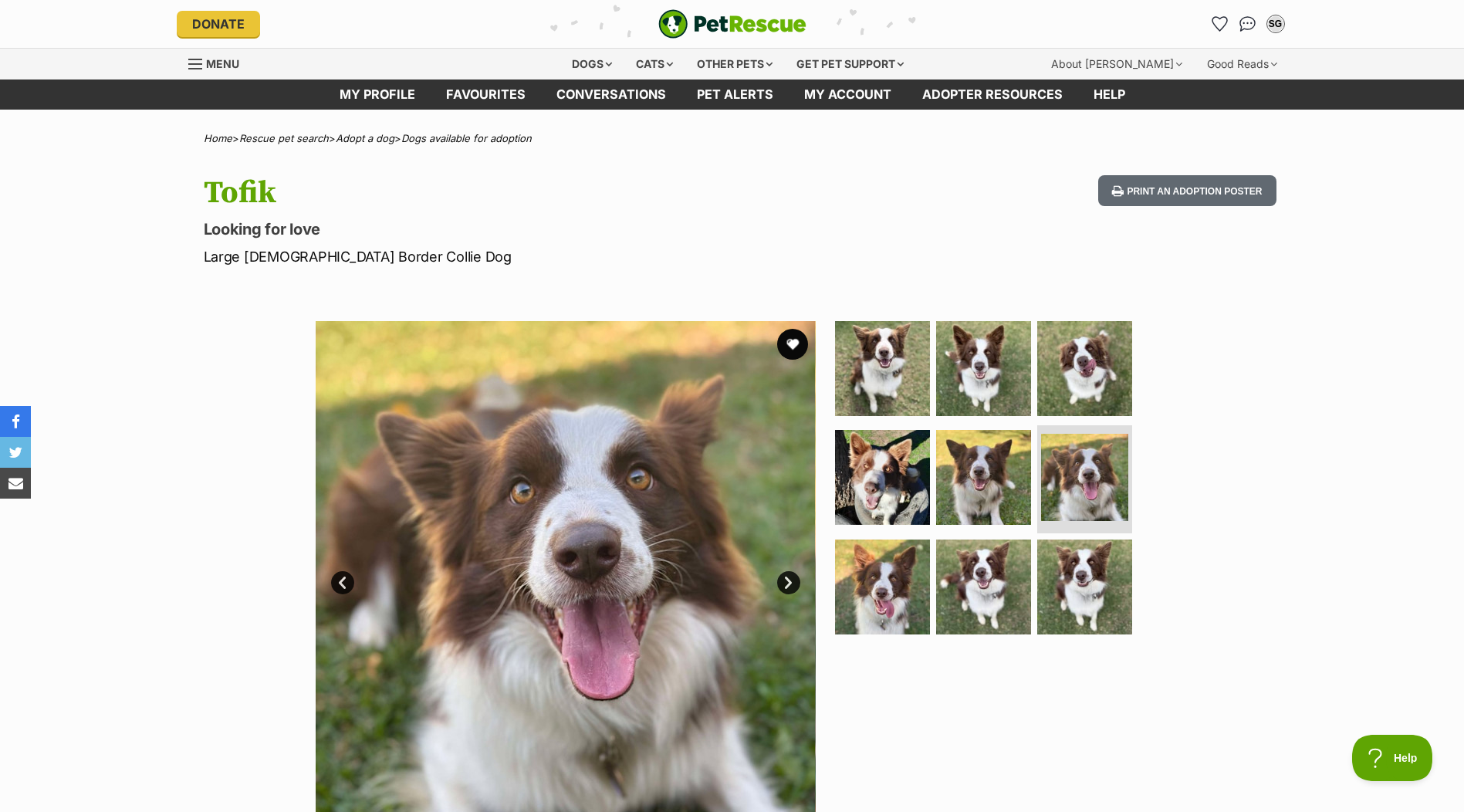
click at [789, 584] on link "Next" at bounding box center [789, 582] width 24 height 23
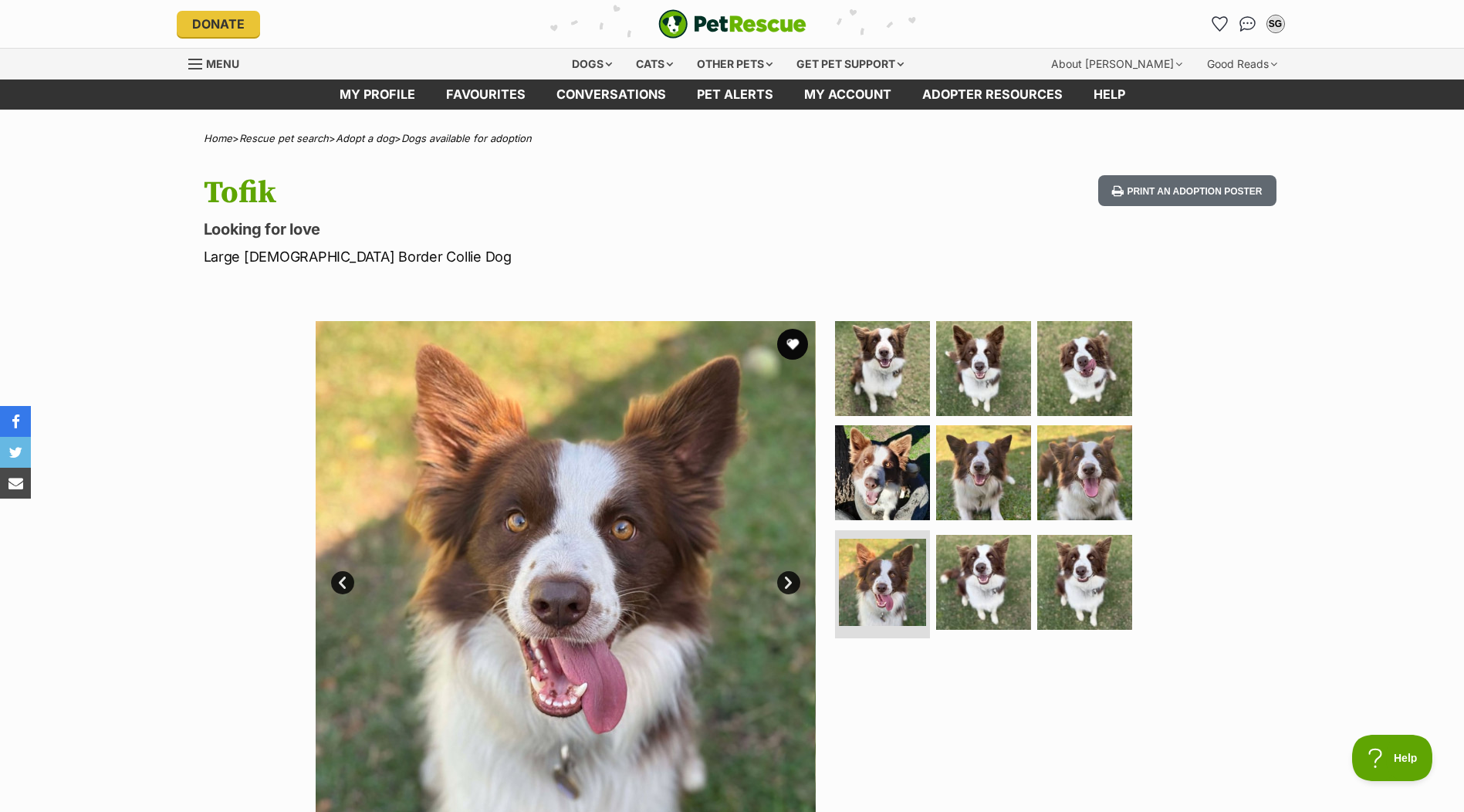
click at [789, 584] on link "Next" at bounding box center [789, 582] width 24 height 23
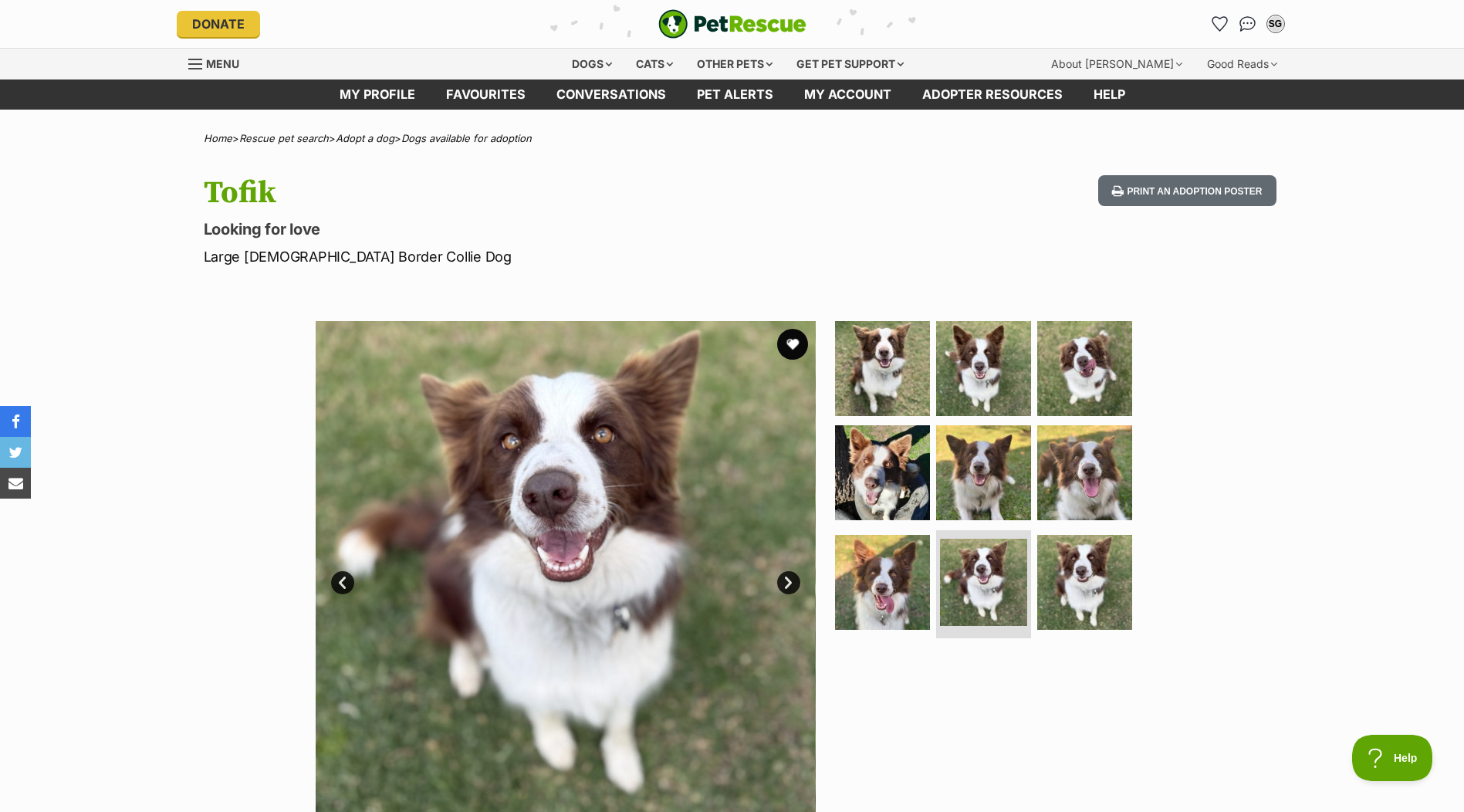
click at [789, 584] on link "Next" at bounding box center [789, 582] width 24 height 23
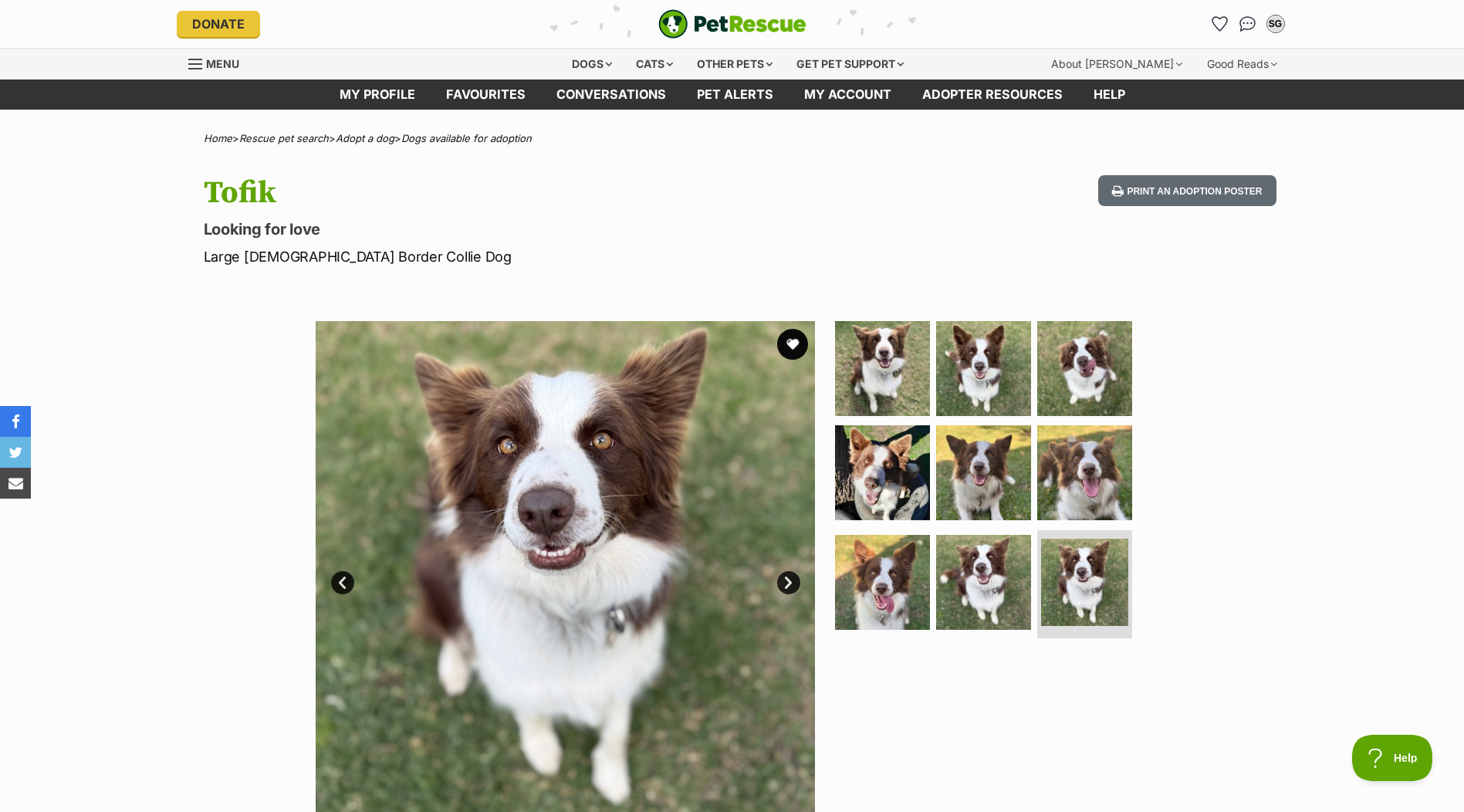
click at [789, 584] on link "Next" at bounding box center [789, 582] width 24 height 23
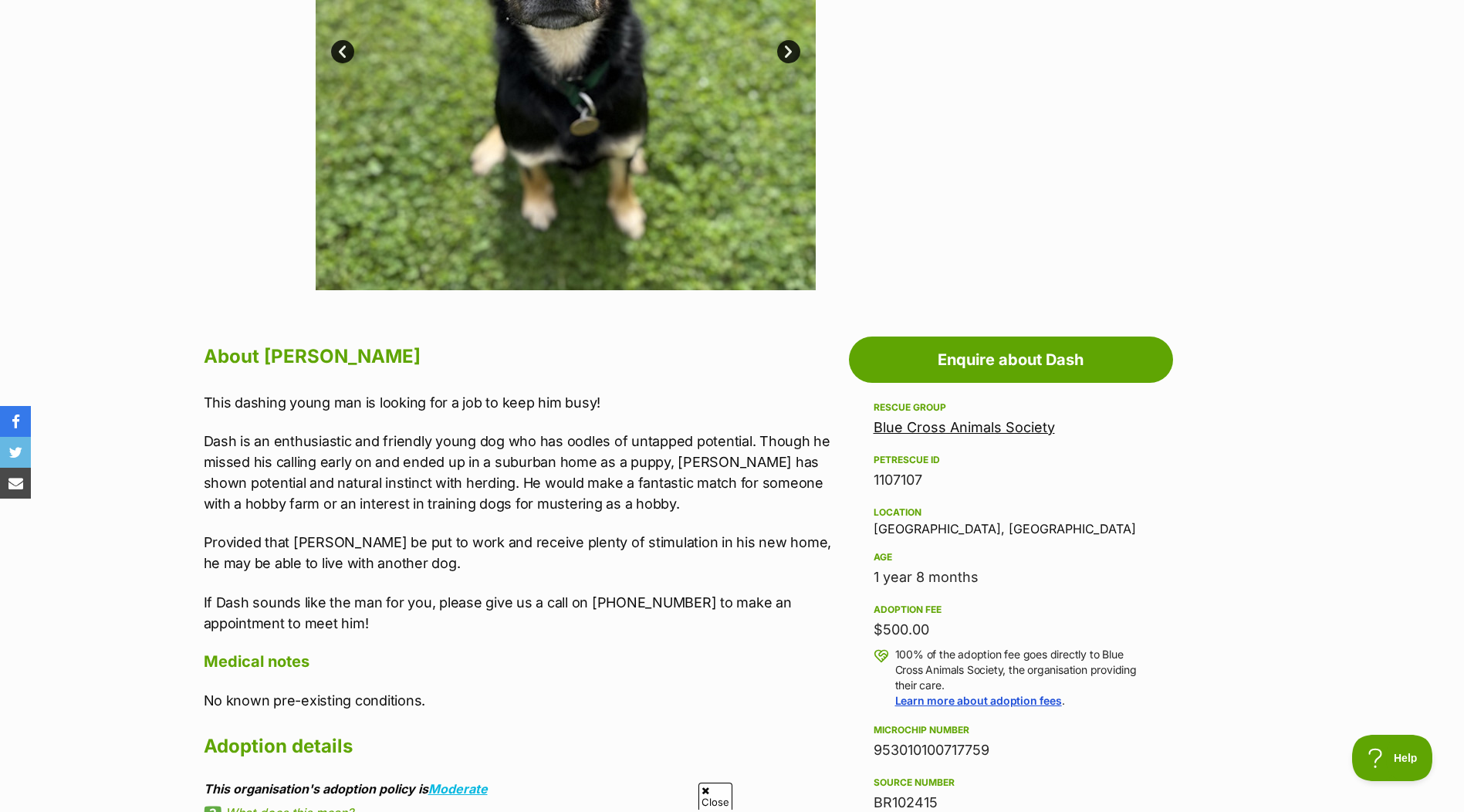
scroll to position [540, 0]
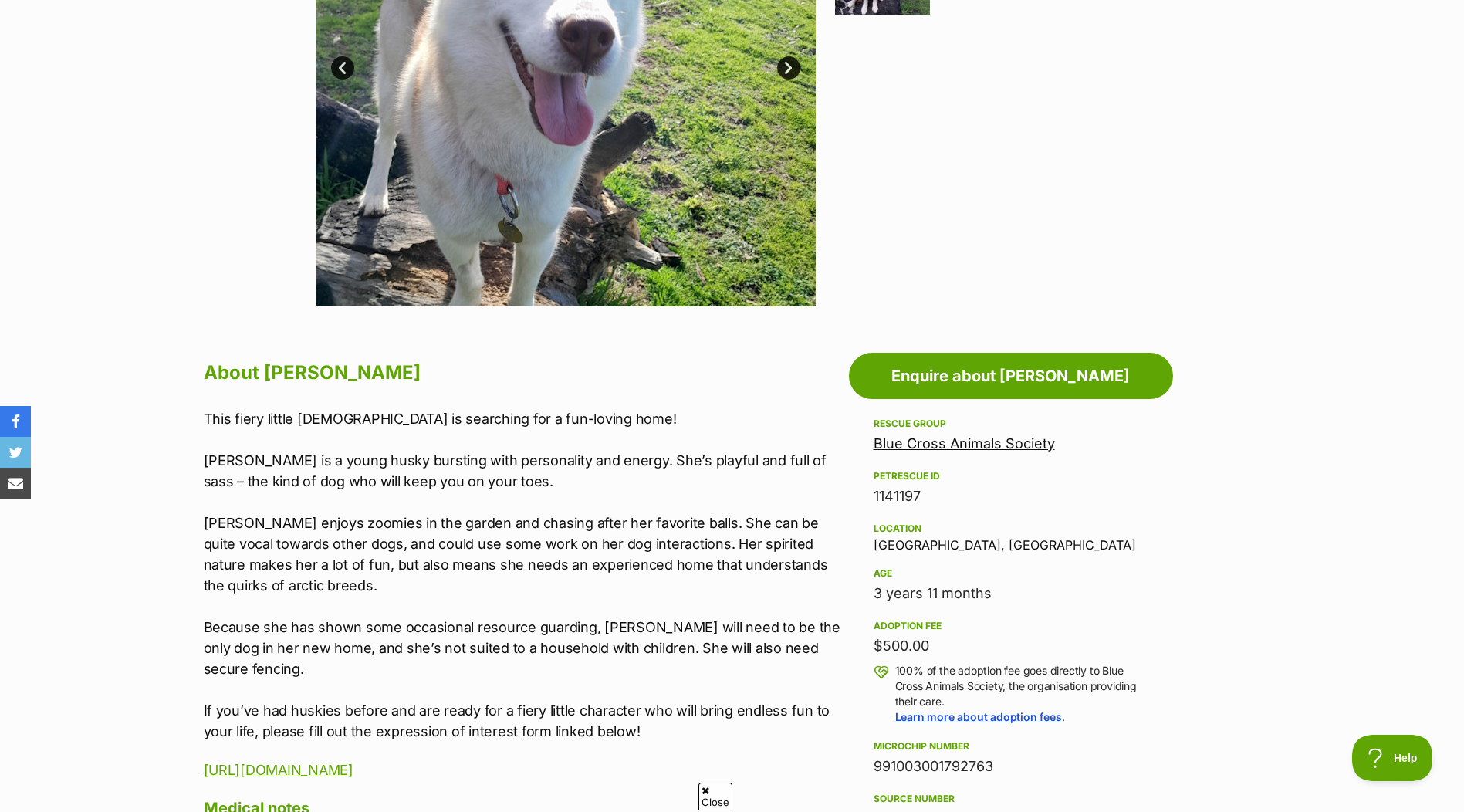
scroll to position [540, 0]
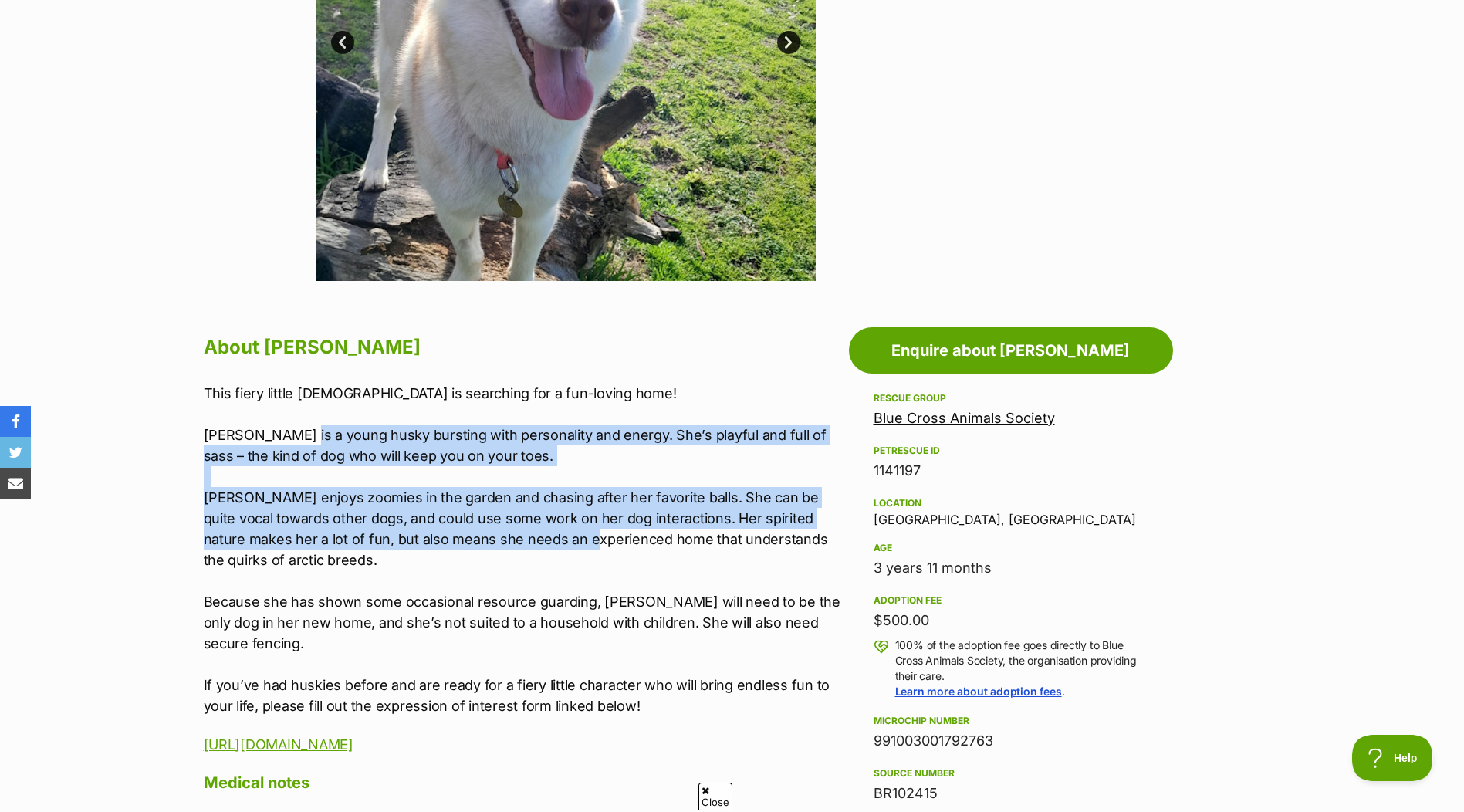
drag, startPoint x: 286, startPoint y: 435, endPoint x: 553, endPoint y: 534, distance: 284.8
click at [553, 534] on p "This fiery little lady is searching for a fun-loving home! Celine is a young hu…" at bounding box center [522, 549] width 637 height 333
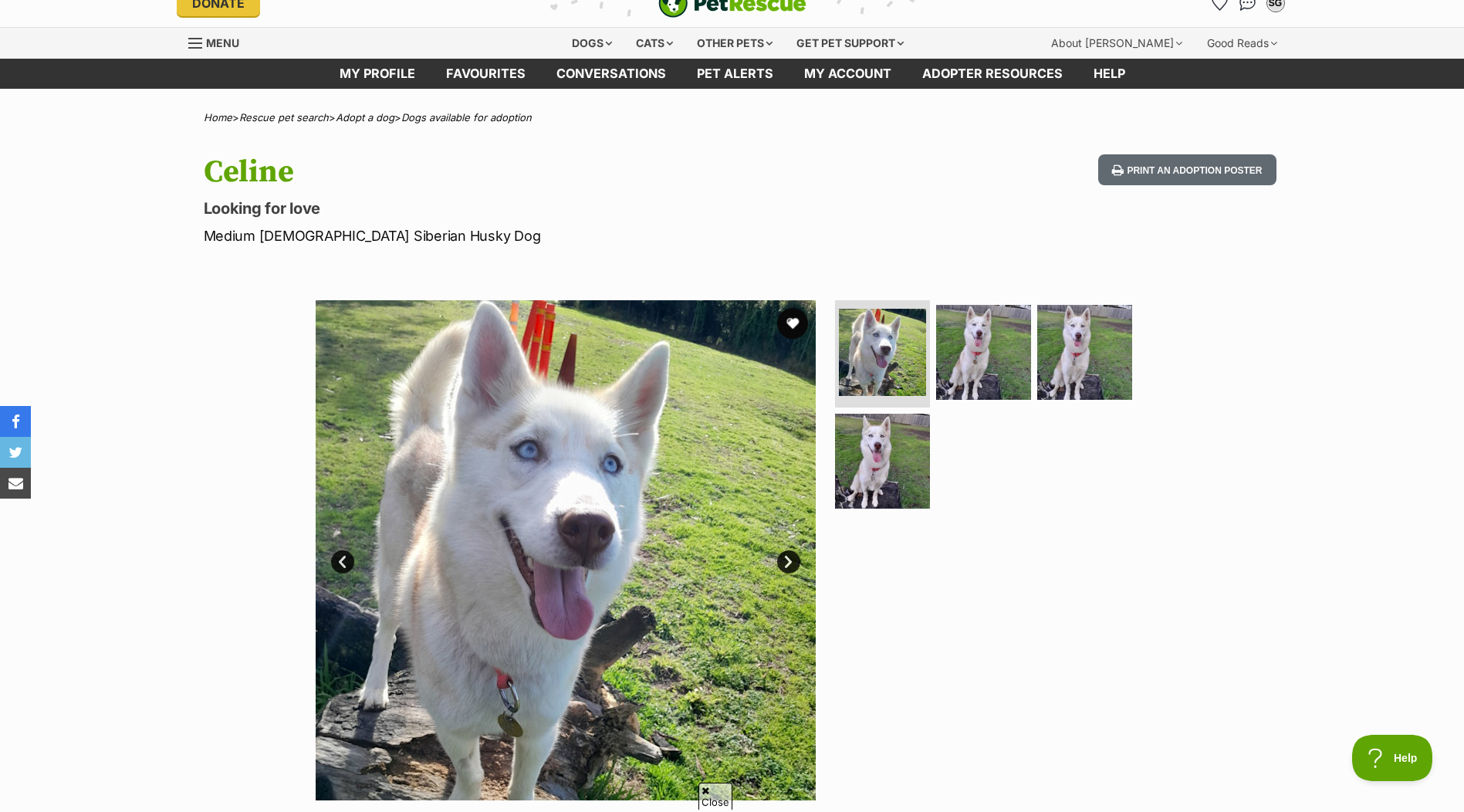
scroll to position [0, 0]
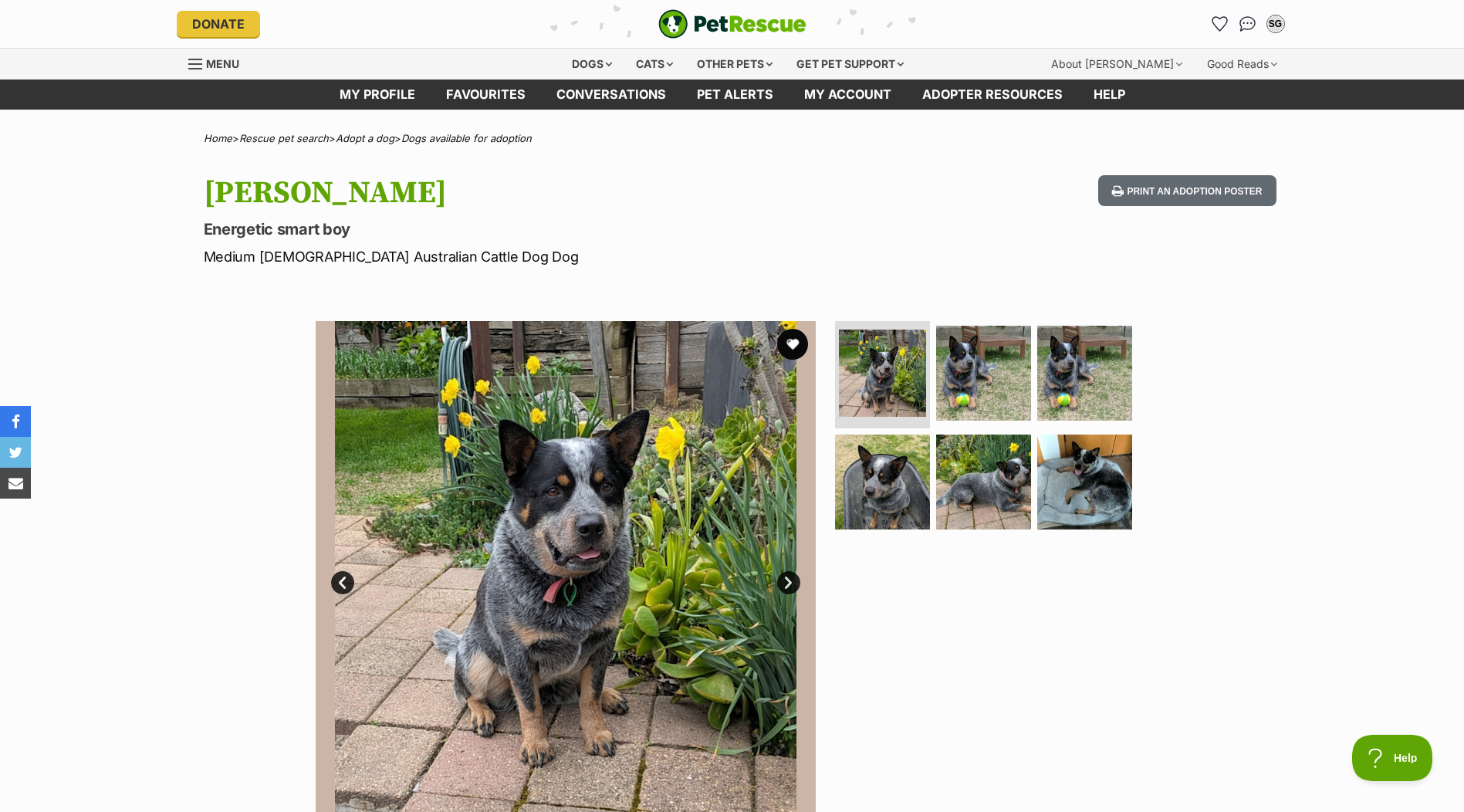
click at [791, 581] on link "Next" at bounding box center [789, 582] width 24 height 23
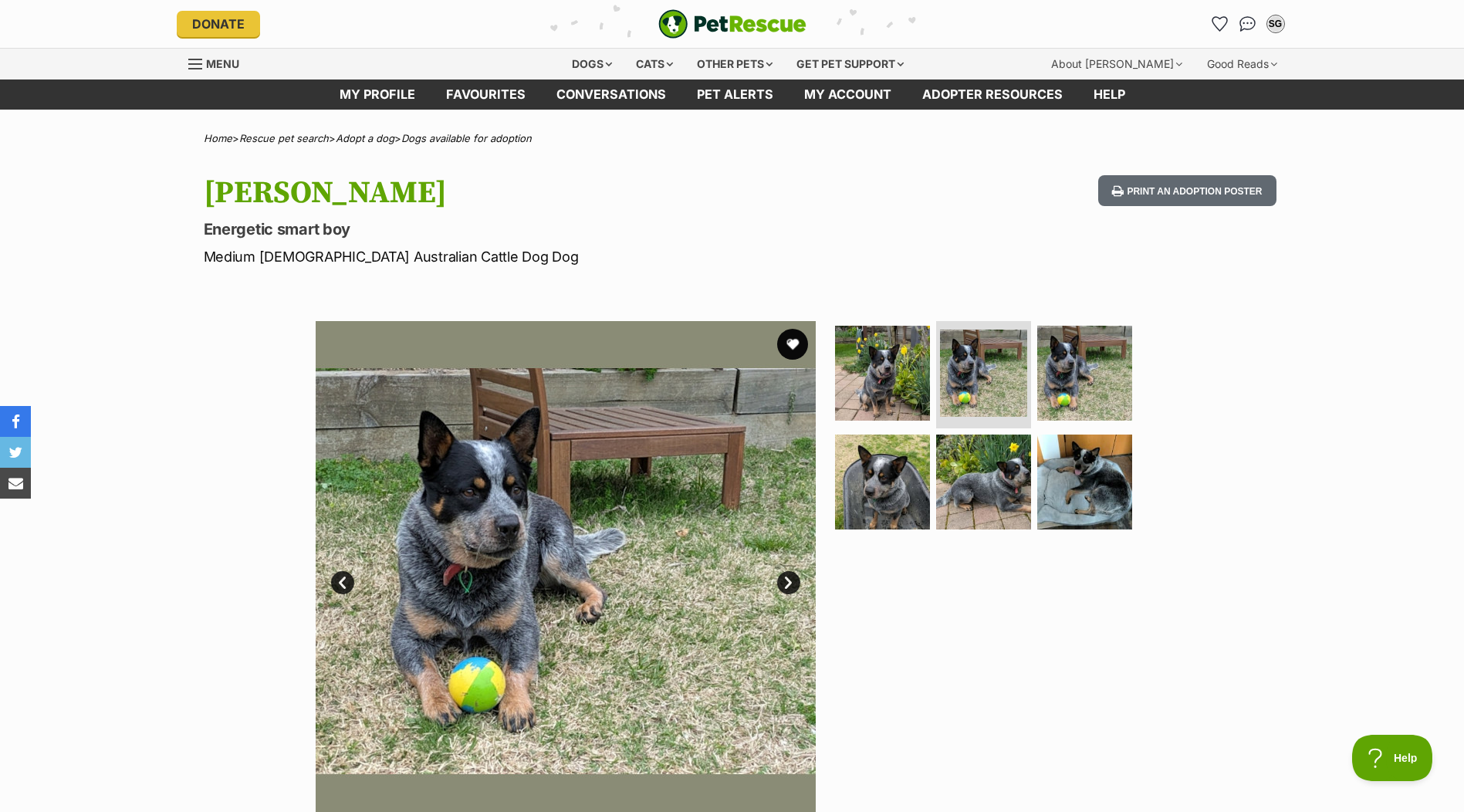
click at [791, 581] on link "Next" at bounding box center [789, 582] width 24 height 23
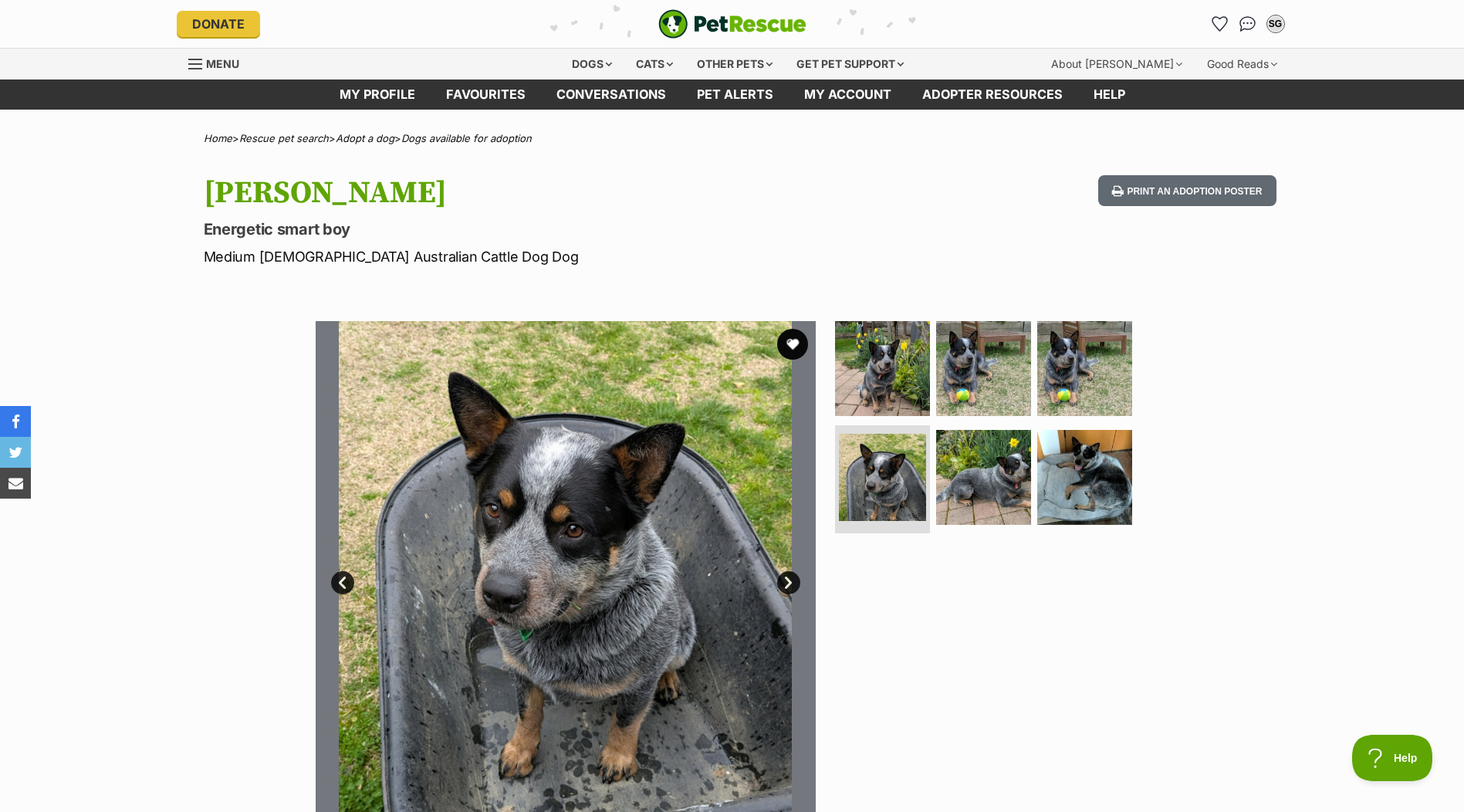
click at [791, 581] on link "Next" at bounding box center [789, 582] width 24 height 23
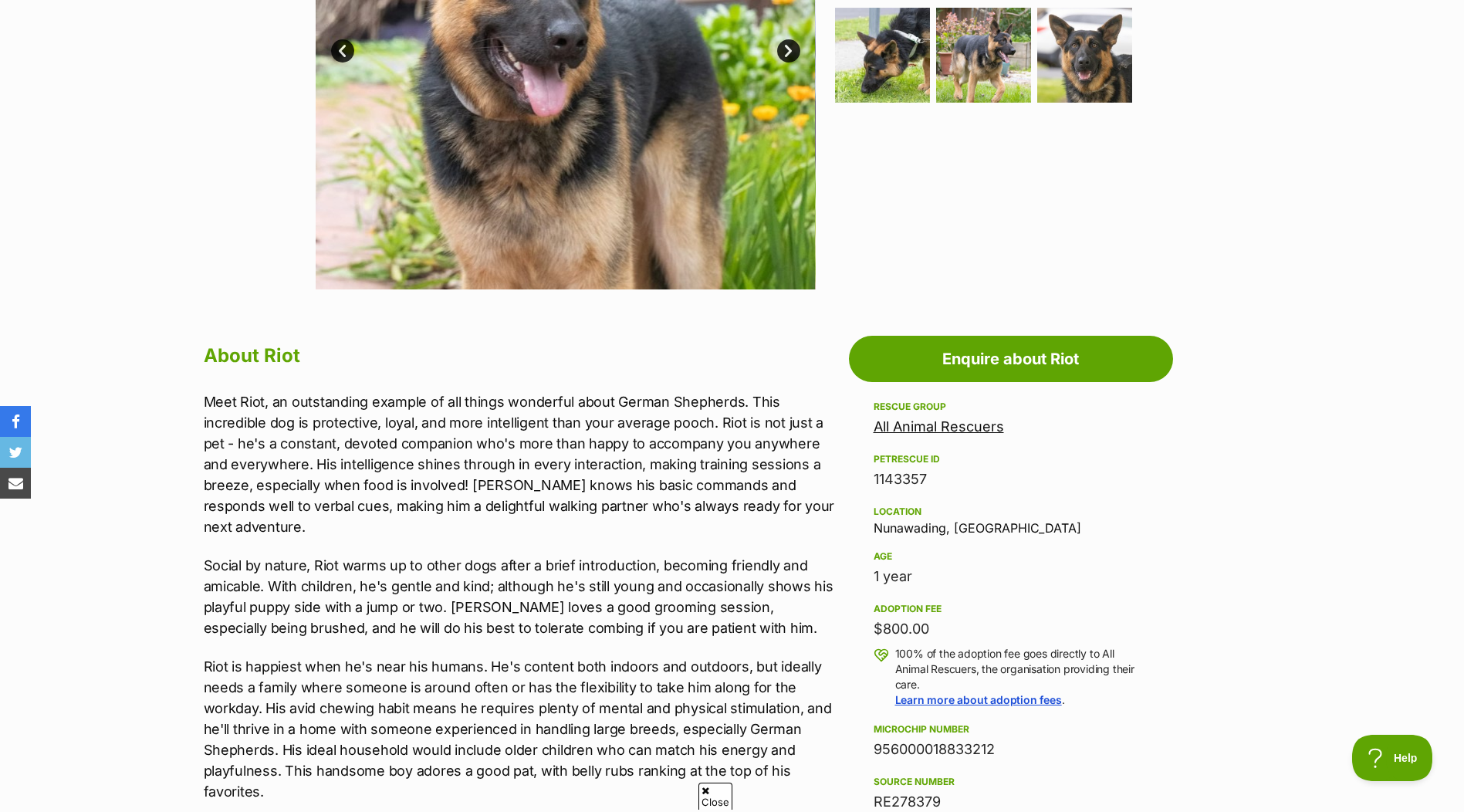
scroll to position [540, 0]
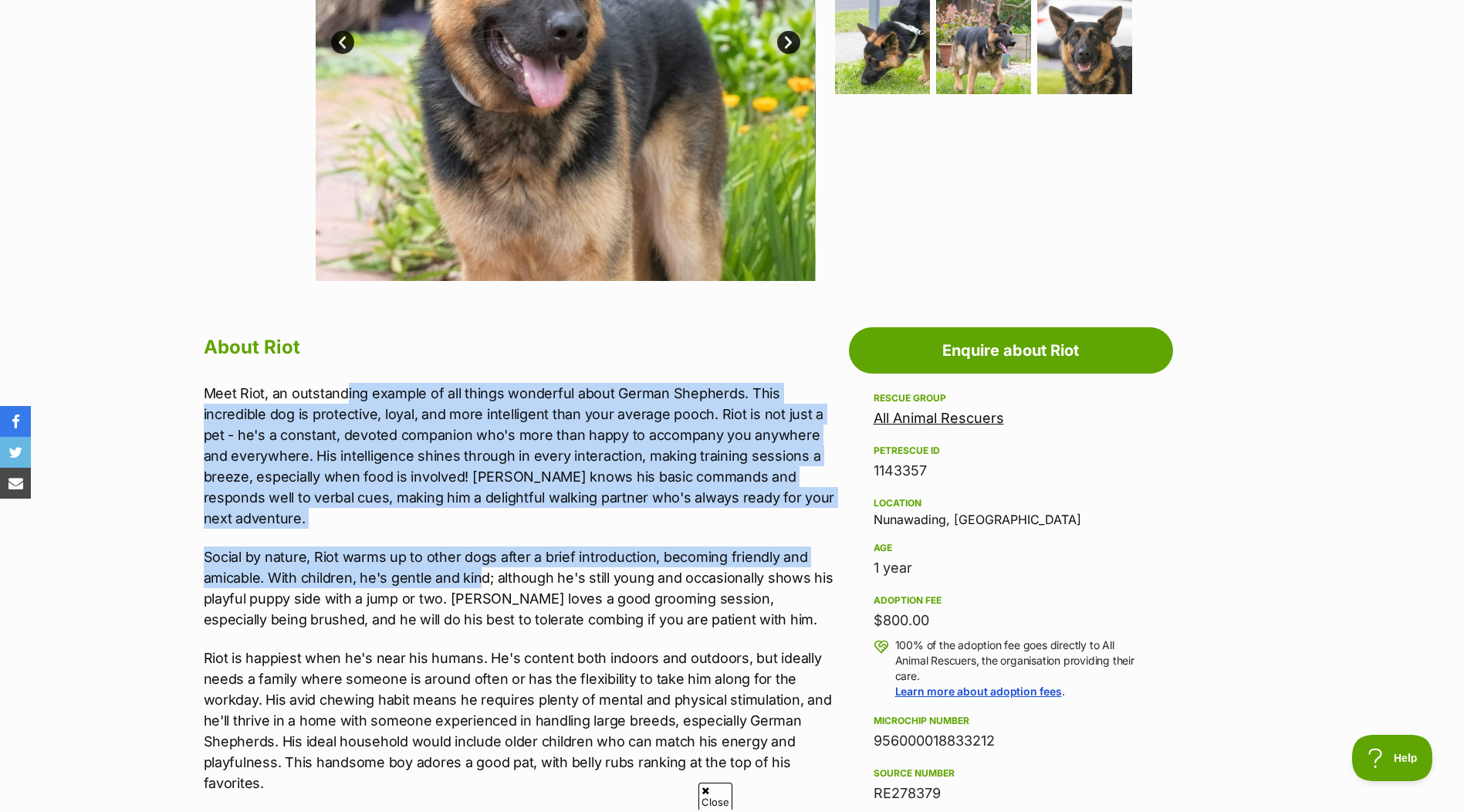
drag, startPoint x: 346, startPoint y: 394, endPoint x: 476, endPoint y: 560, distance: 210.8
click at [476, 560] on div "Meet Riot, an outstanding example of all things wonderful about German Shepherd…" at bounding box center [522, 628] width 637 height 492
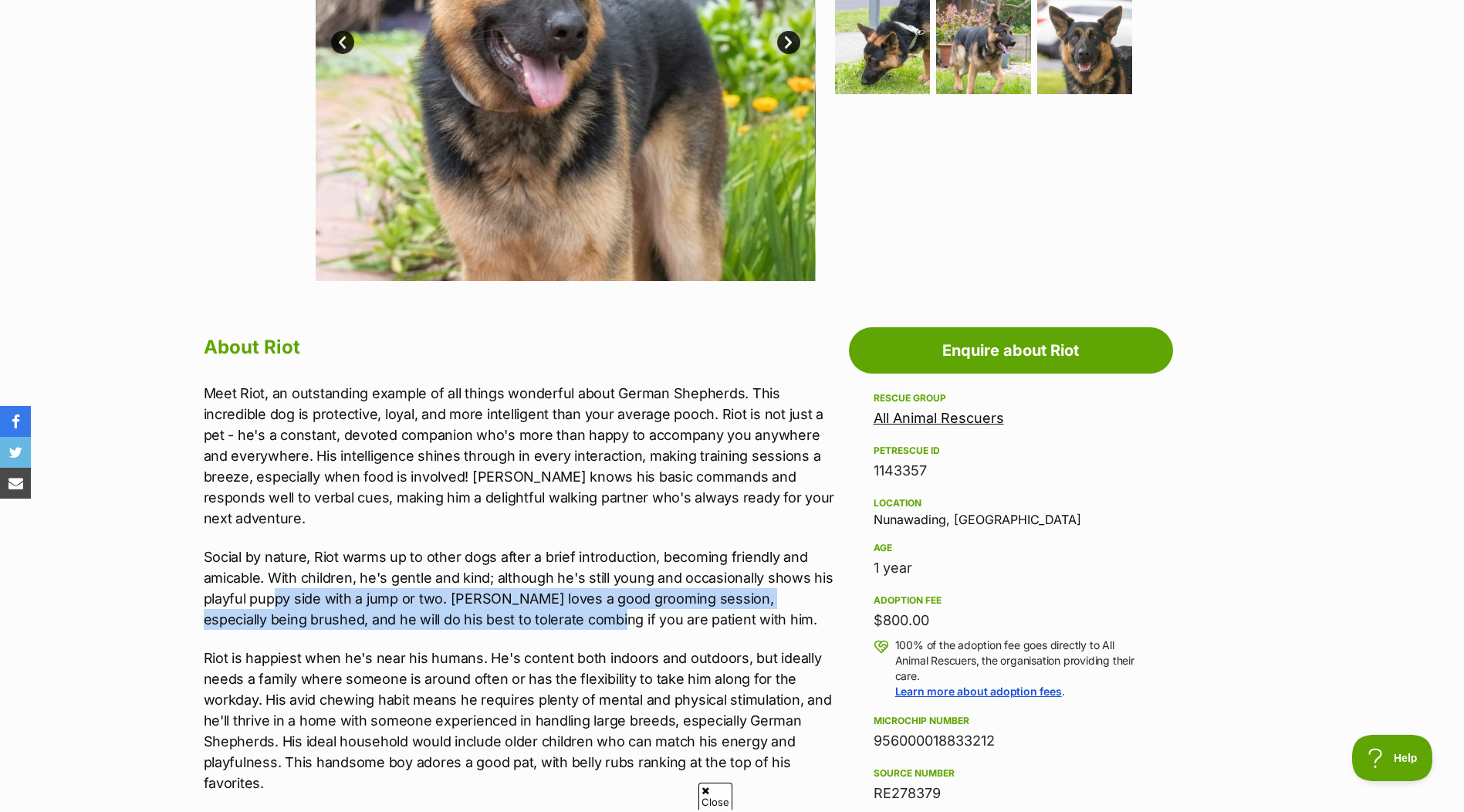
drag, startPoint x: 277, startPoint y: 577, endPoint x: 571, endPoint y: 601, distance: 295.0
click at [571, 601] on p "Social by nature, Riot warms up to other dogs after a brief introduction, becom…" at bounding box center [522, 588] width 637 height 84
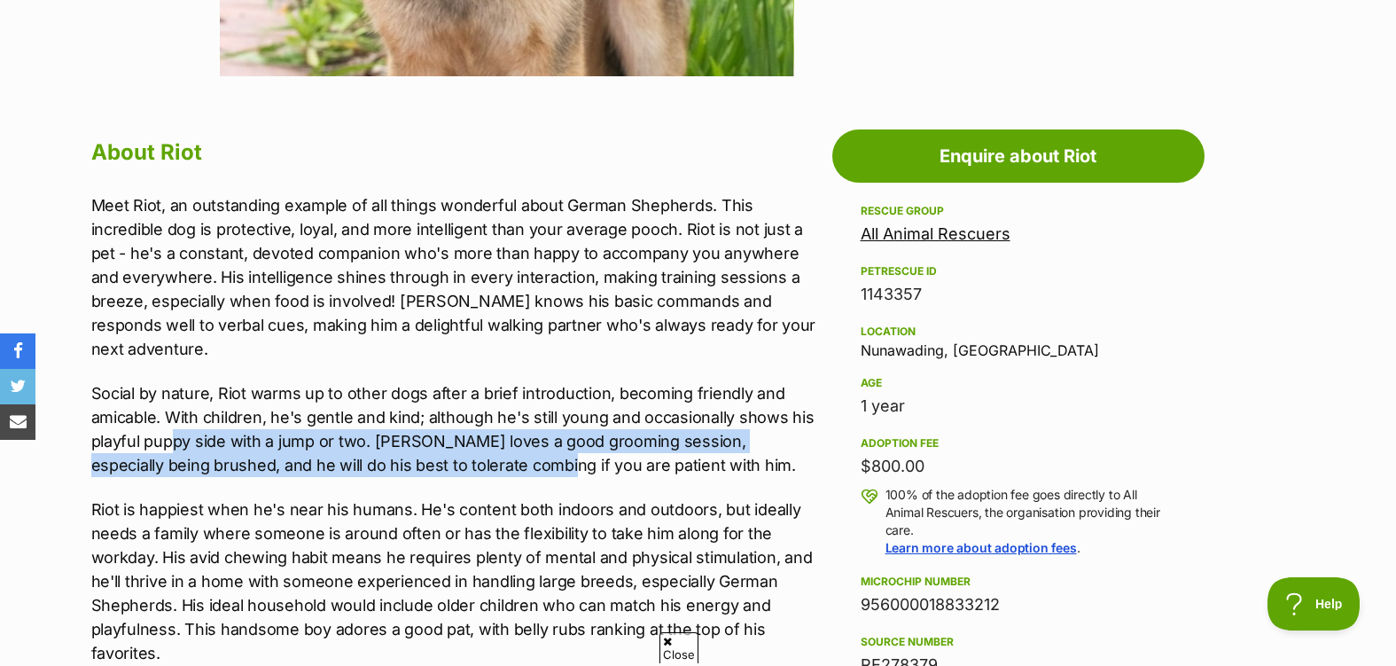
scroll to position [975, 0]
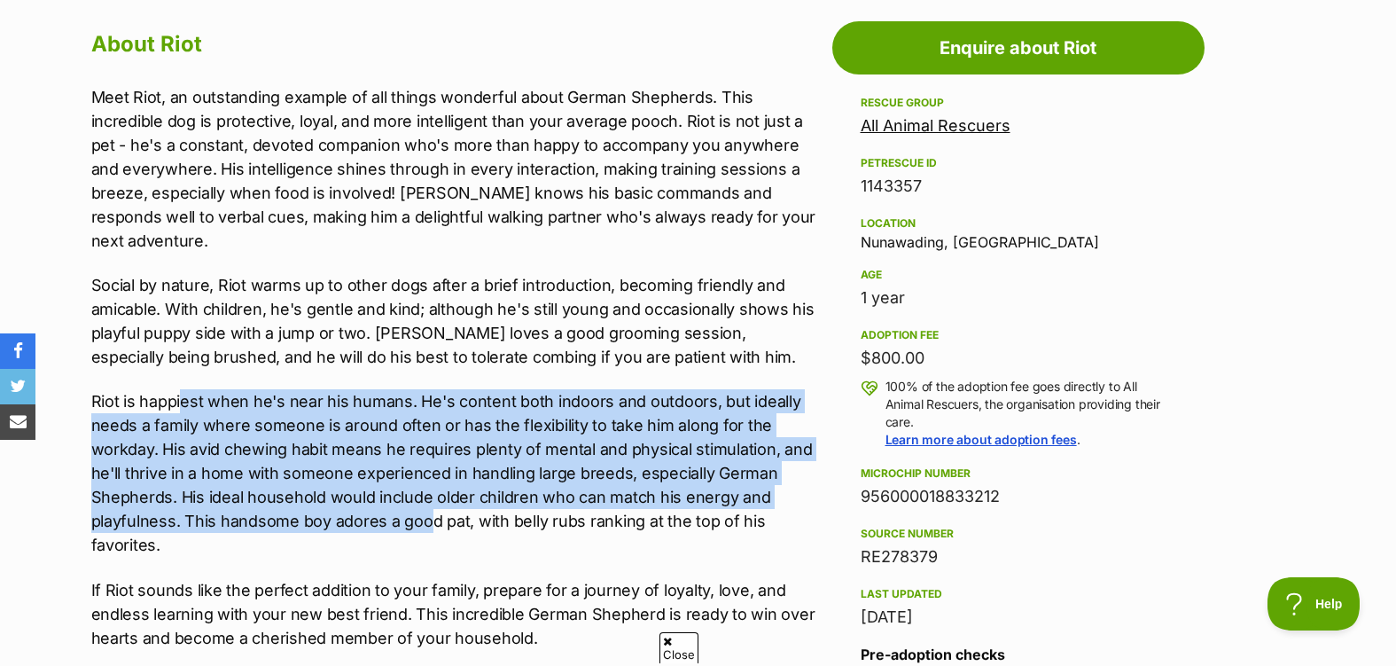
drag, startPoint x: 180, startPoint y: 376, endPoint x: 432, endPoint y: 495, distance: 278.4
click at [432, 495] on p "Riot is happiest when he's near his humans. He's content both indoors and outdo…" at bounding box center [457, 473] width 732 height 168
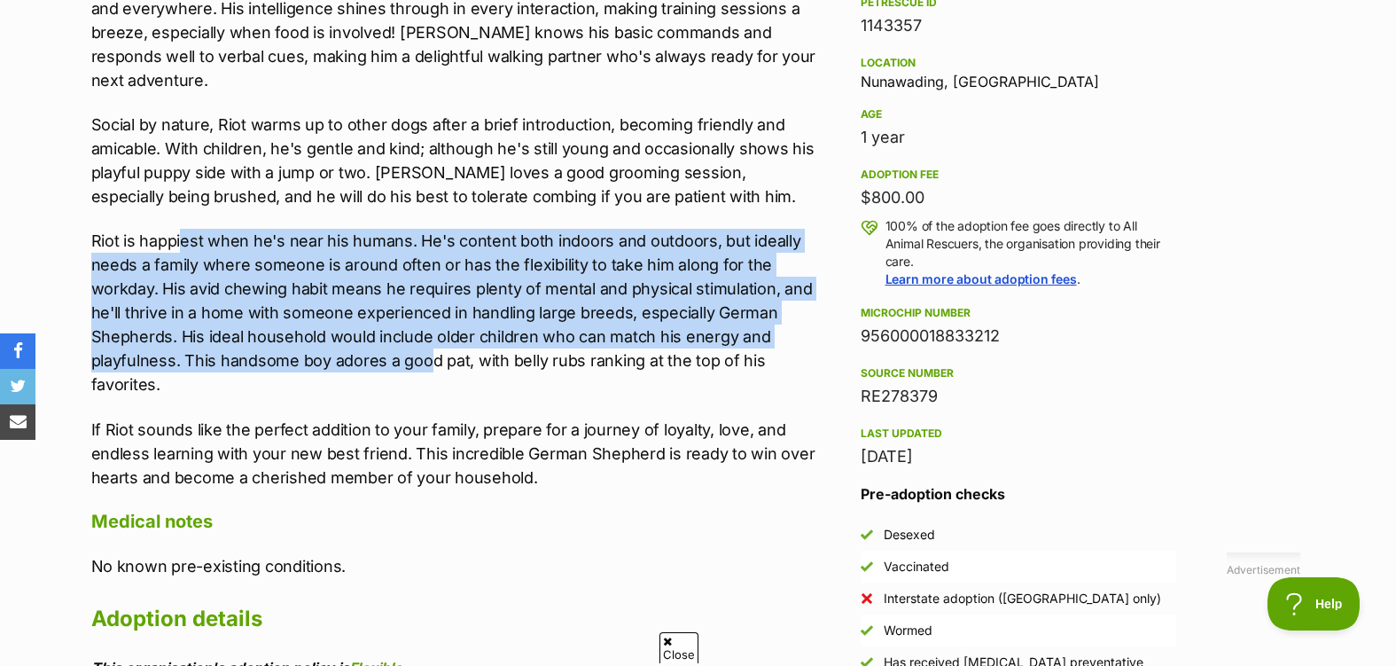
scroll to position [1153, 0]
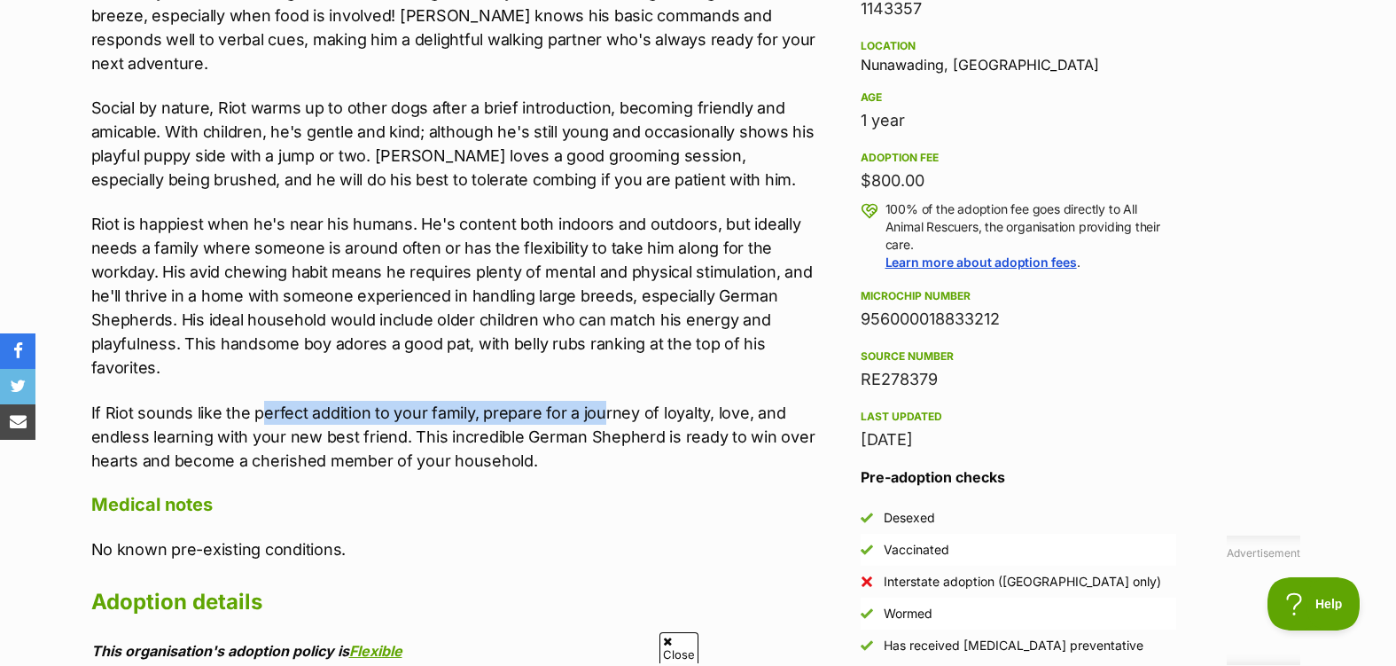
drag, startPoint x: 356, startPoint y: 395, endPoint x: 603, endPoint y: 397, distance: 247.4
click at [603, 401] on p "If Riot sounds like the perfect addition to your family, prepare for a journey …" at bounding box center [457, 437] width 732 height 72
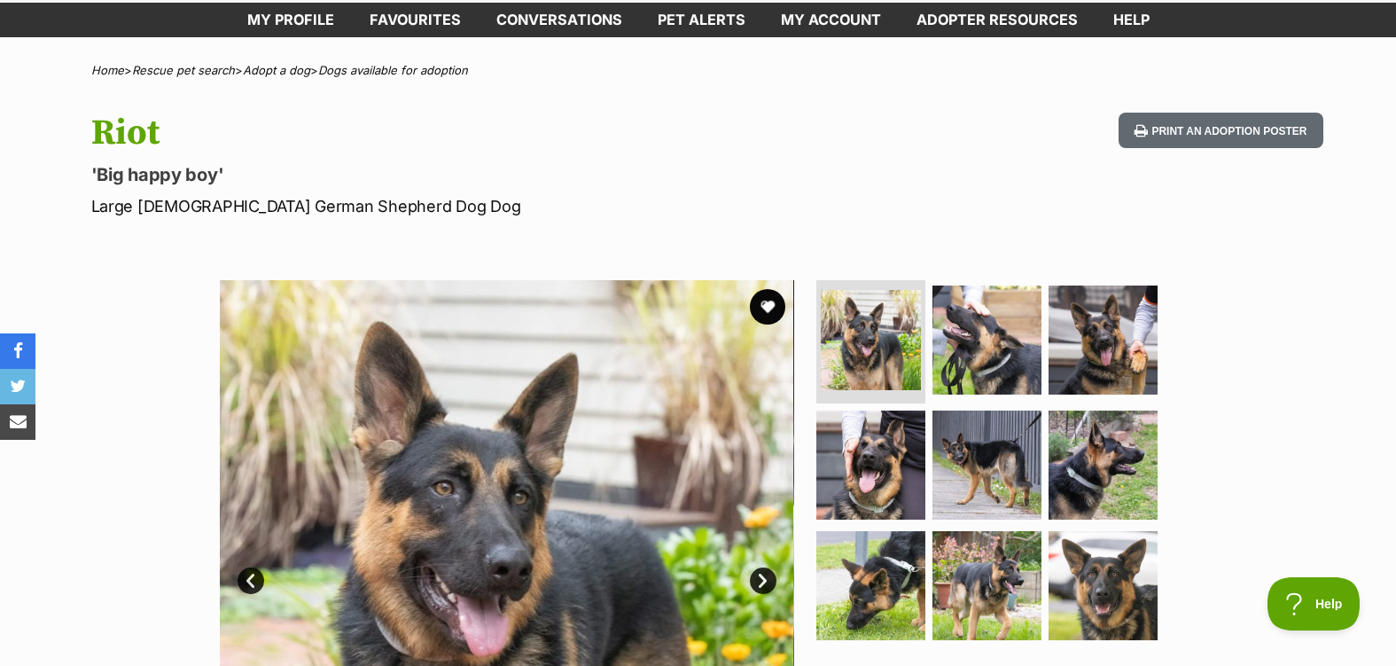
scroll to position [0, 0]
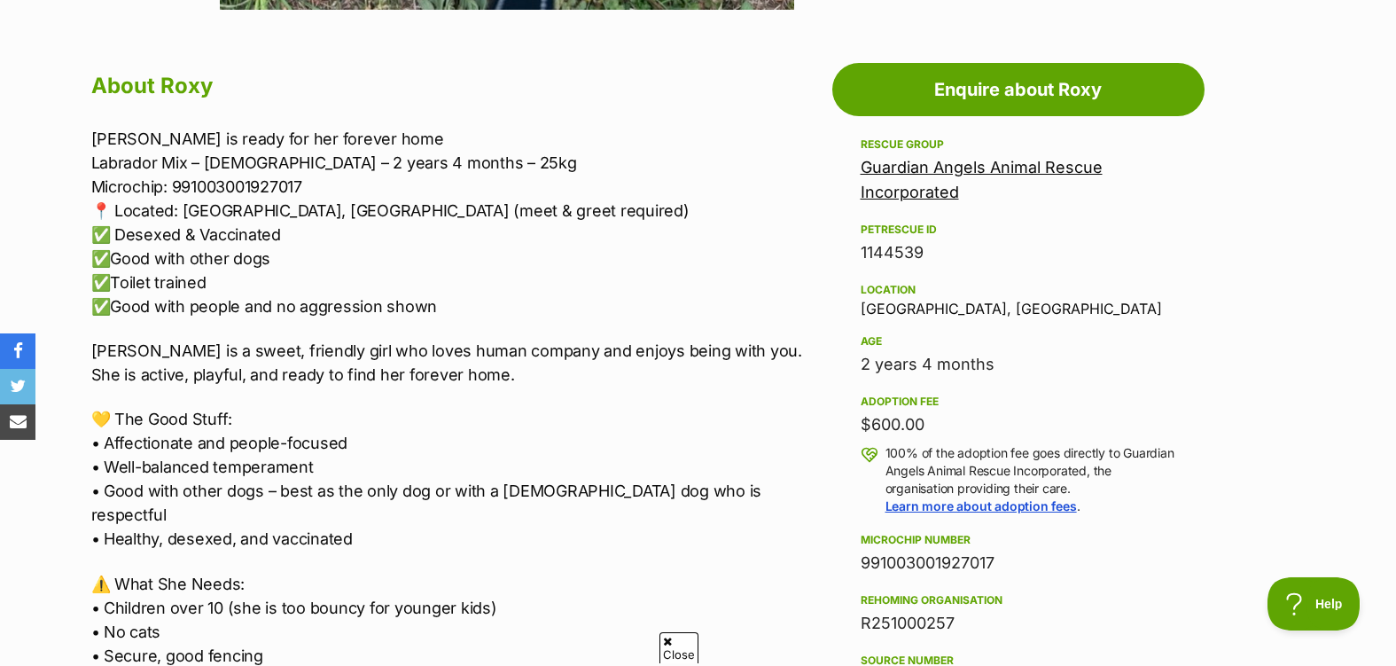
scroll to position [975, 0]
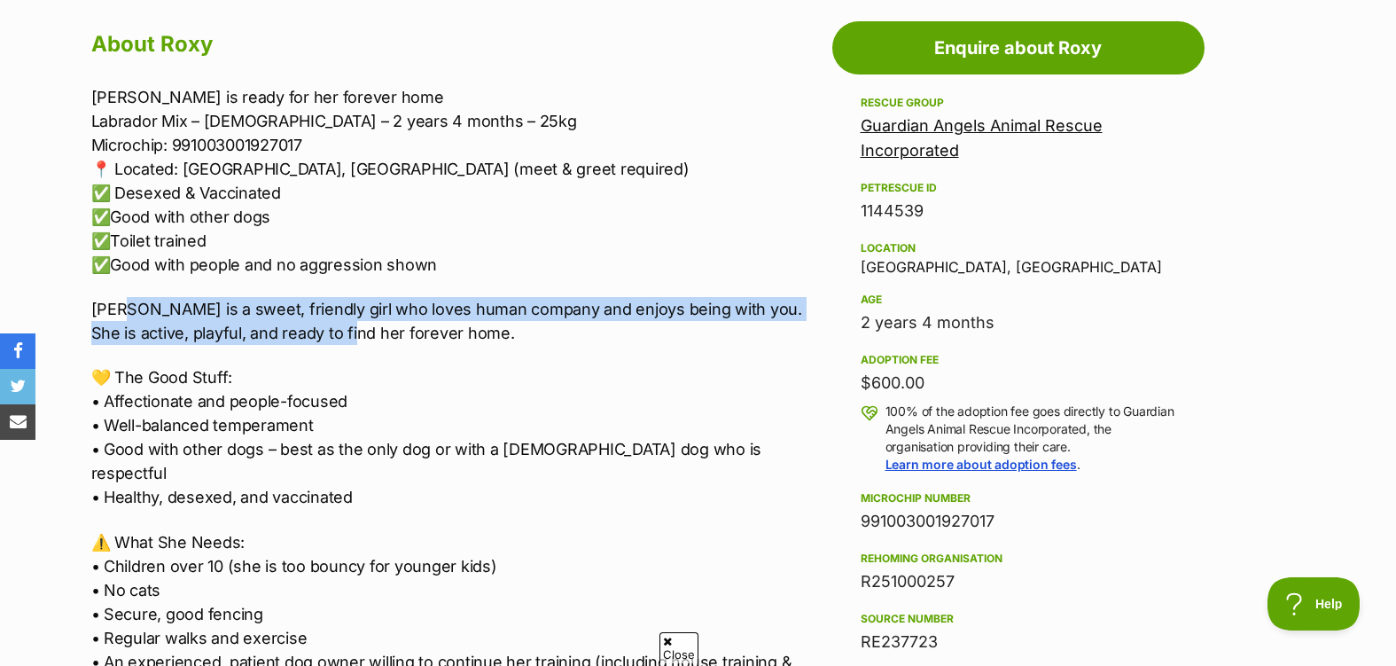
drag, startPoint x: 124, startPoint y: 308, endPoint x: 321, endPoint y: 326, distance: 197.7
click at [321, 326] on p "Roxy is a sweet, friendly girl who loves human company and enjoys being with yo…" at bounding box center [457, 321] width 732 height 48
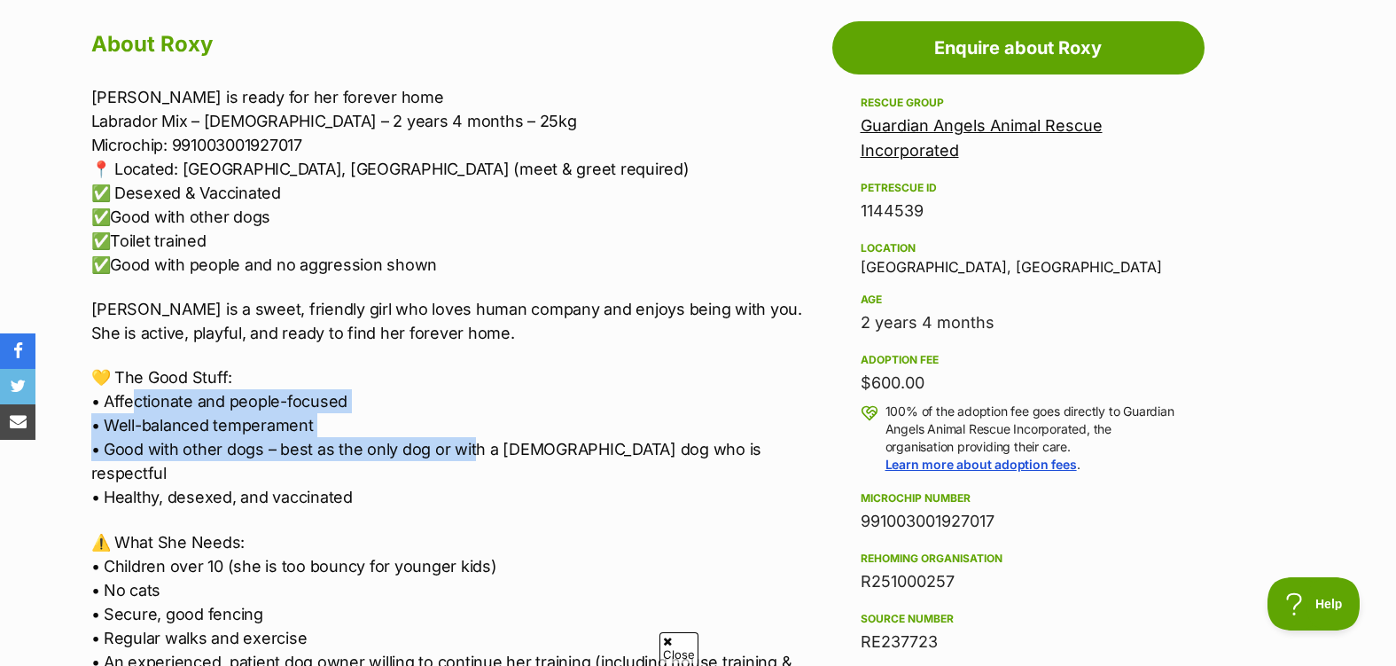
drag, startPoint x: 140, startPoint y: 401, endPoint x: 469, endPoint y: 455, distance: 333.4
click at [469, 455] on p "💛 The Good Stuff: • Affectionate and people-focused • Well-balanced temperament…" at bounding box center [457, 437] width 732 height 144
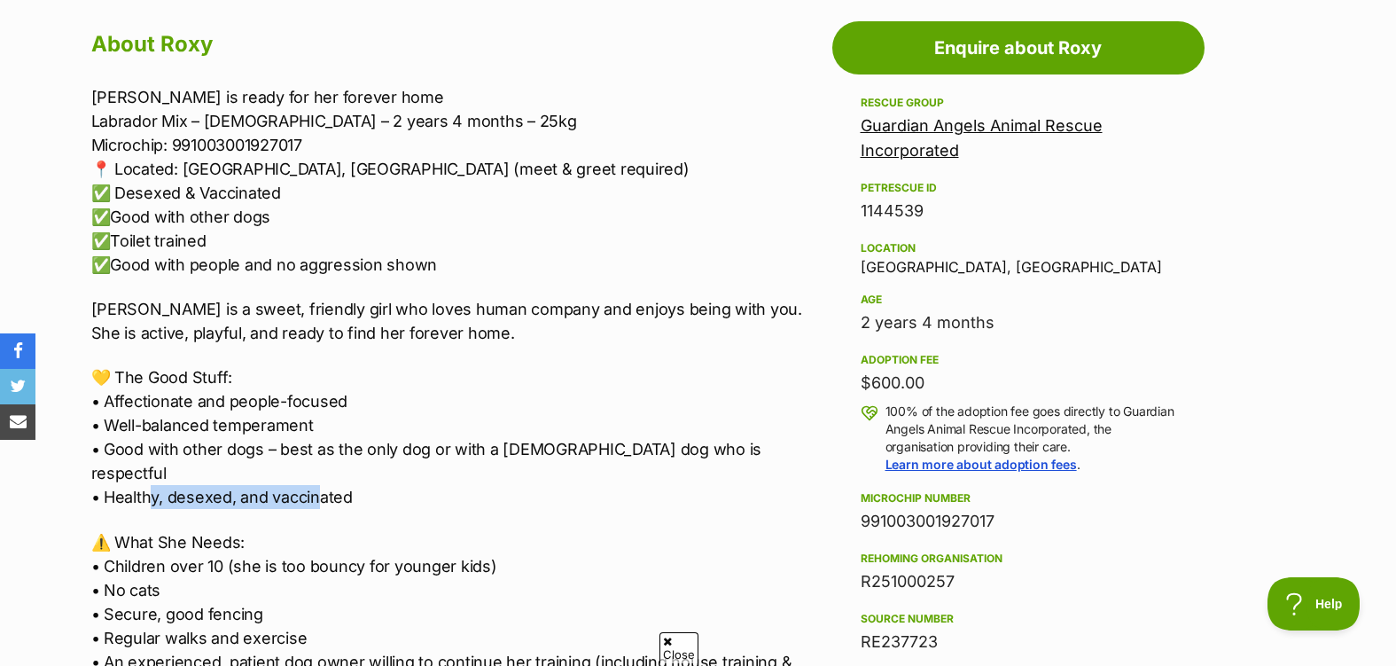
drag, startPoint x: 141, startPoint y: 472, endPoint x: 310, endPoint y: 479, distance: 169.5
click at [310, 479] on p "💛 The Good Stuff: • Affectionate and people-focused • Well-balanced temperament…" at bounding box center [457, 437] width 732 height 144
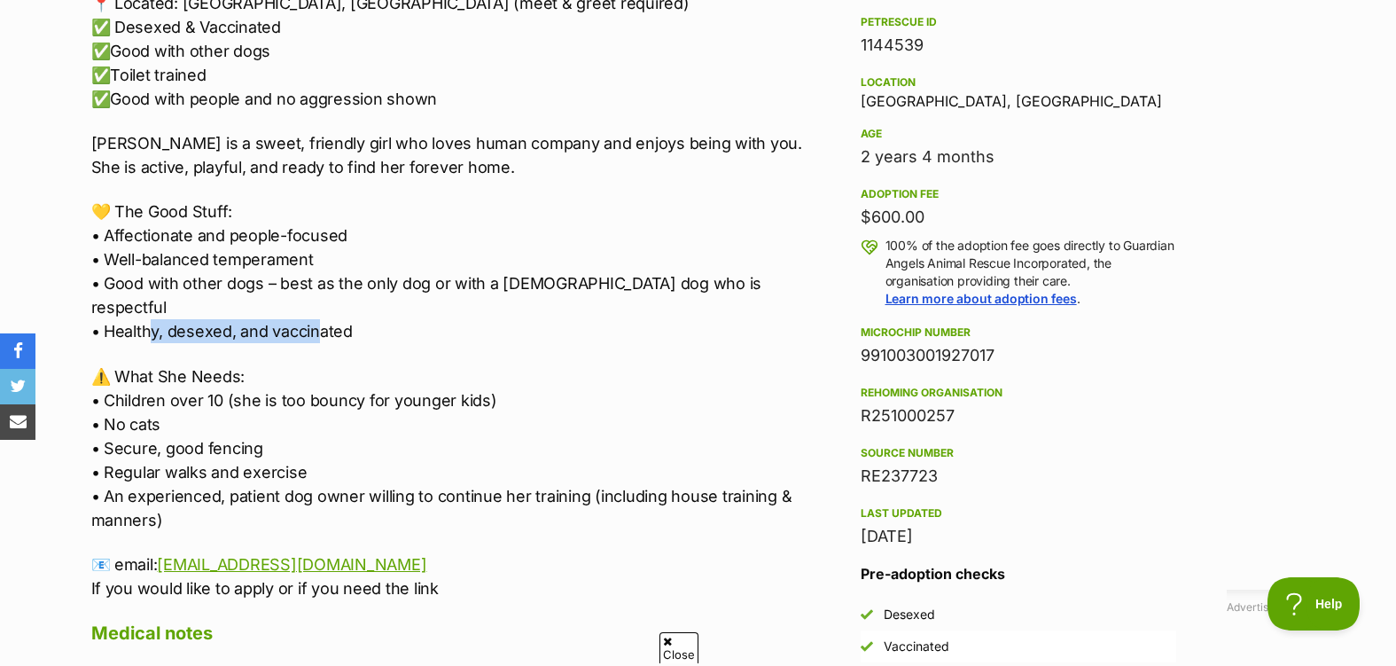
scroll to position [1153, 0]
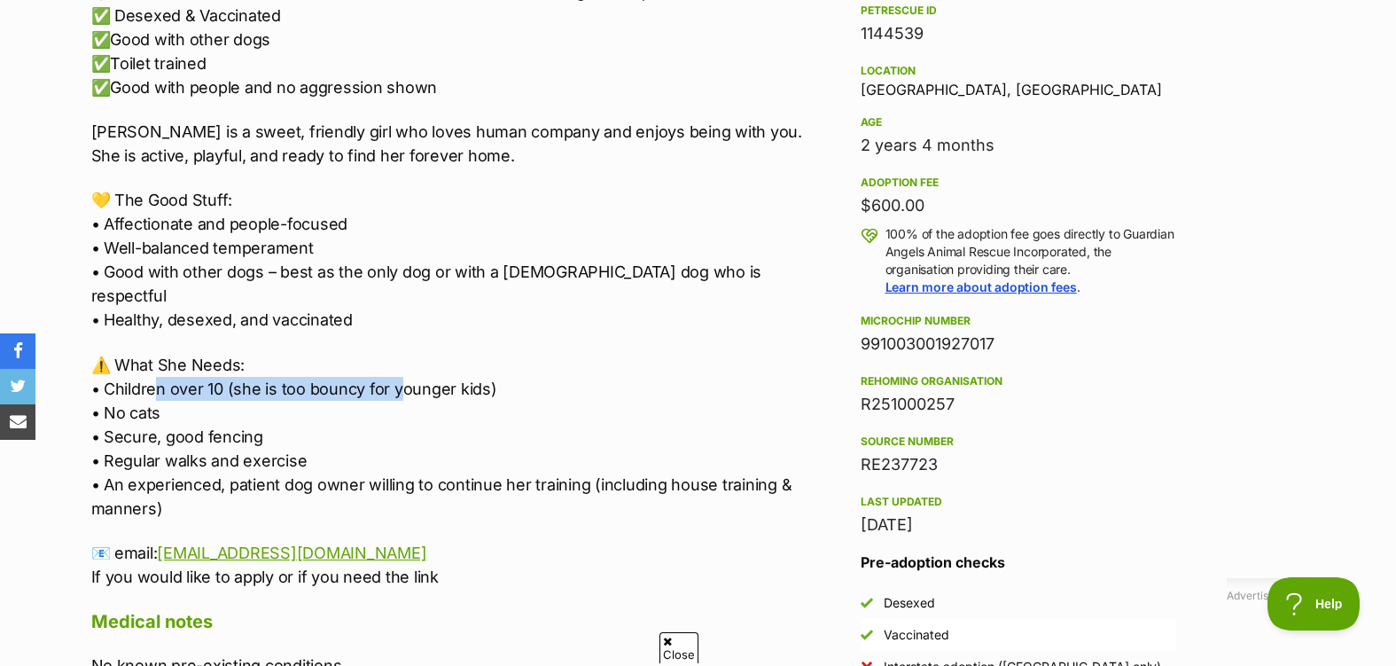
drag, startPoint x: 150, startPoint y: 362, endPoint x: 392, endPoint y: 371, distance: 242.2
click at [392, 371] on p "⚠️ What She Needs: • Children over 10 (she is too bouncy for younger kids) • No…" at bounding box center [457, 437] width 732 height 168
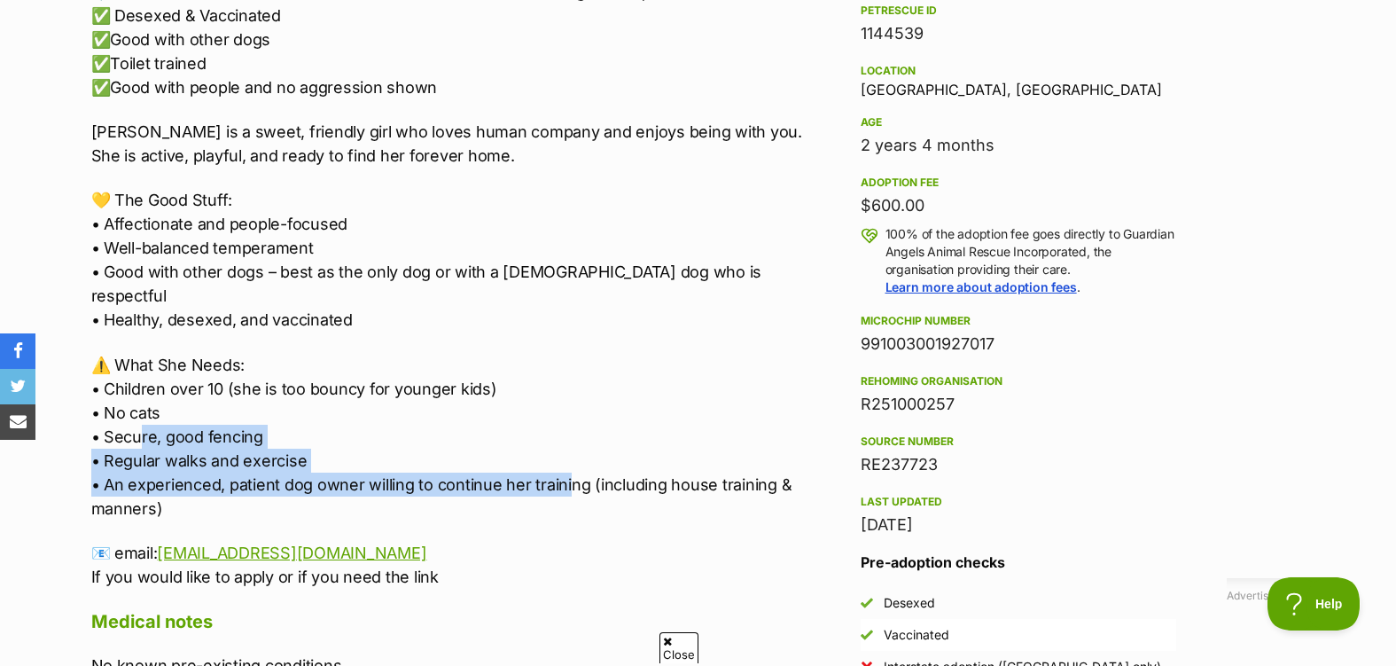
drag, startPoint x: 136, startPoint y: 411, endPoint x: 559, endPoint y: 468, distance: 426.8
click at [559, 468] on p "⚠️ What She Needs: • Children over 10 (she is too bouncy for younger kids) • No…" at bounding box center [457, 437] width 732 height 168
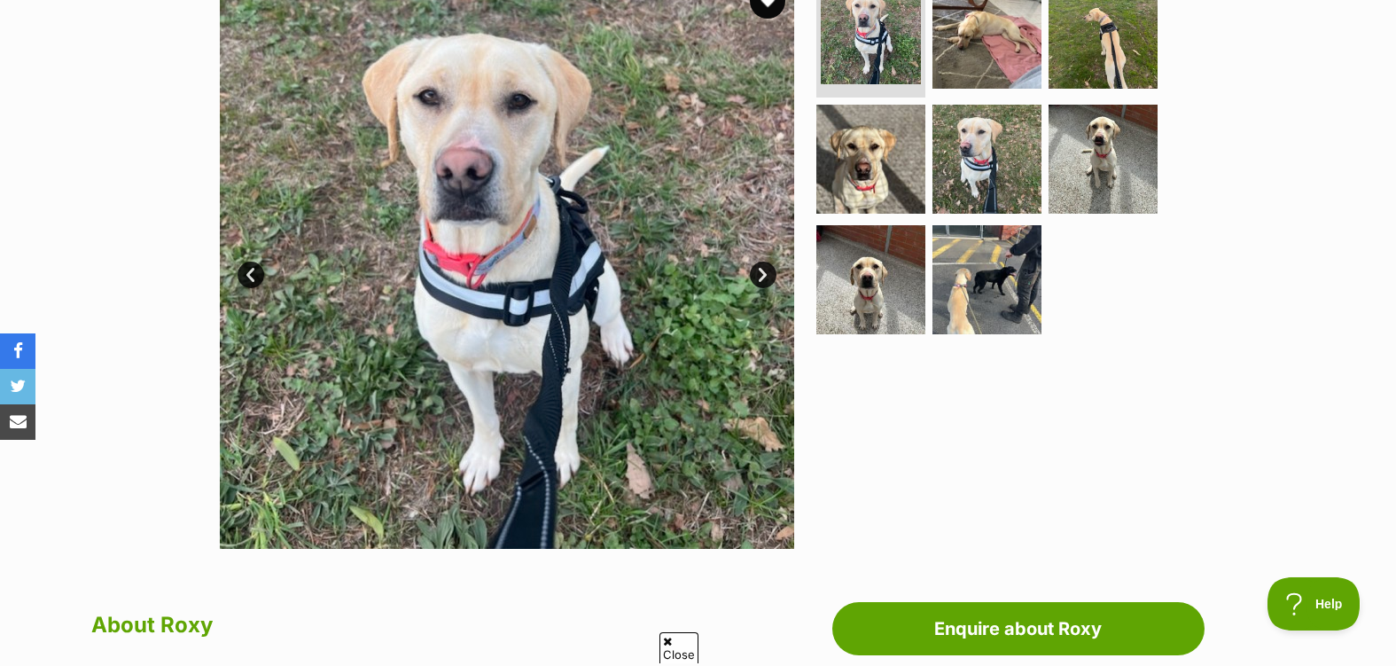
scroll to position [355, 0]
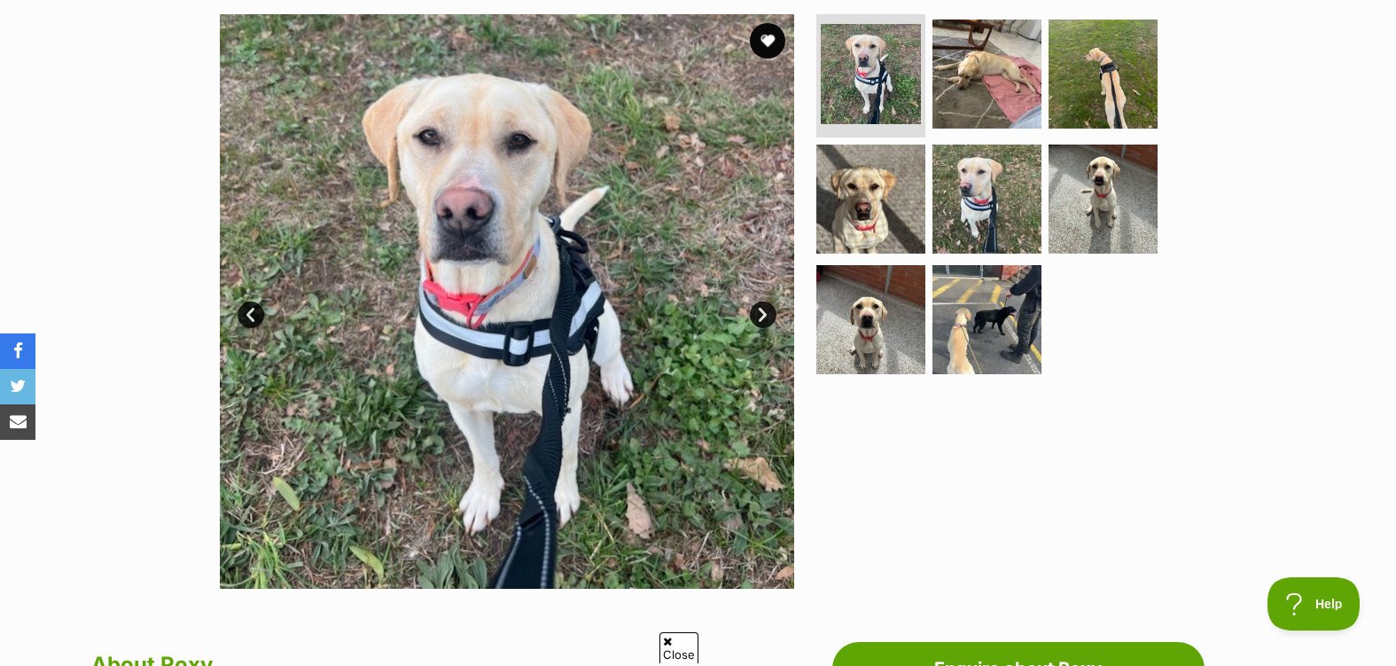
click at [762, 314] on link "Next" at bounding box center [763, 314] width 27 height 27
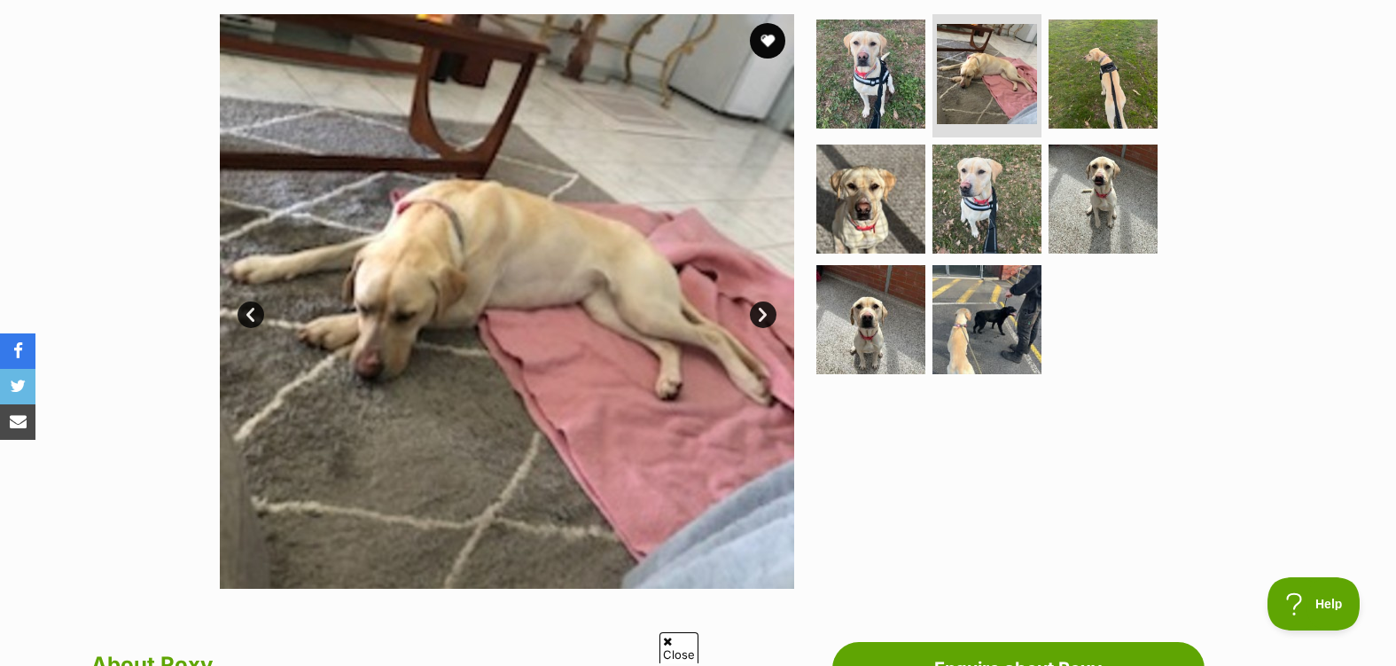
click at [763, 317] on link "Next" at bounding box center [763, 314] width 27 height 27
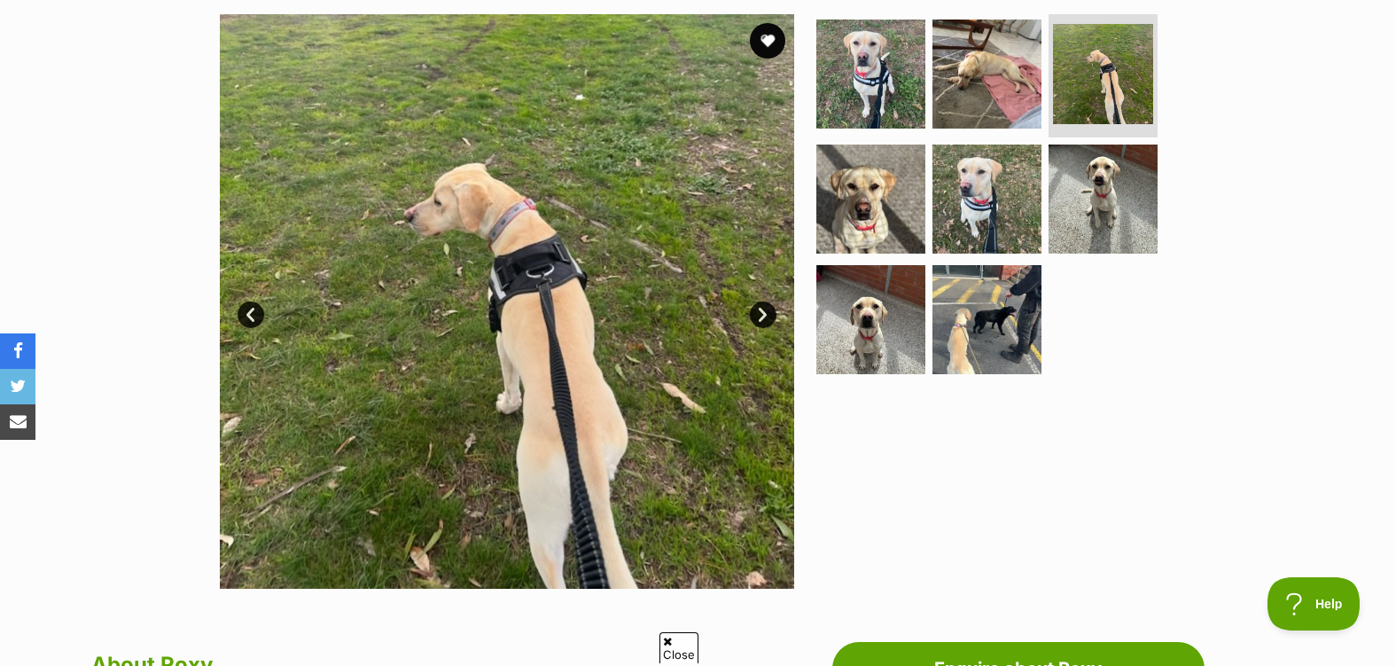
click at [763, 317] on link "Next" at bounding box center [763, 314] width 27 height 27
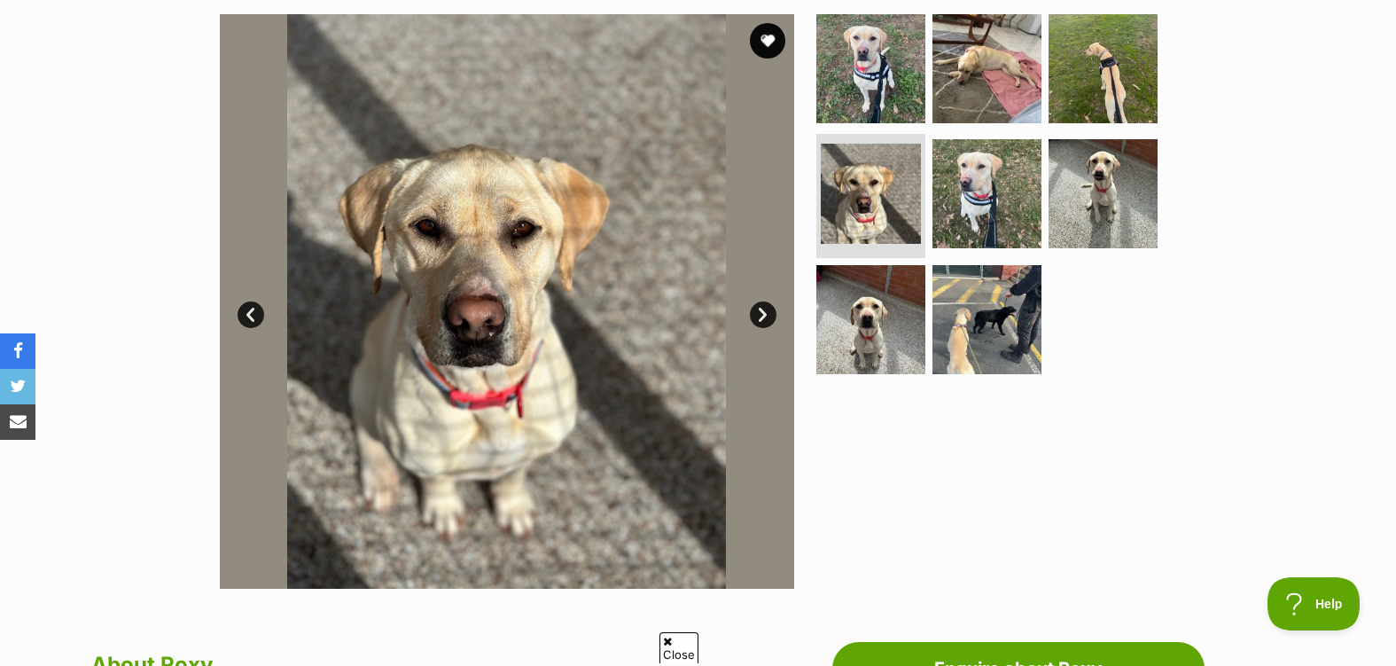
click at [763, 317] on link "Next" at bounding box center [763, 314] width 27 height 27
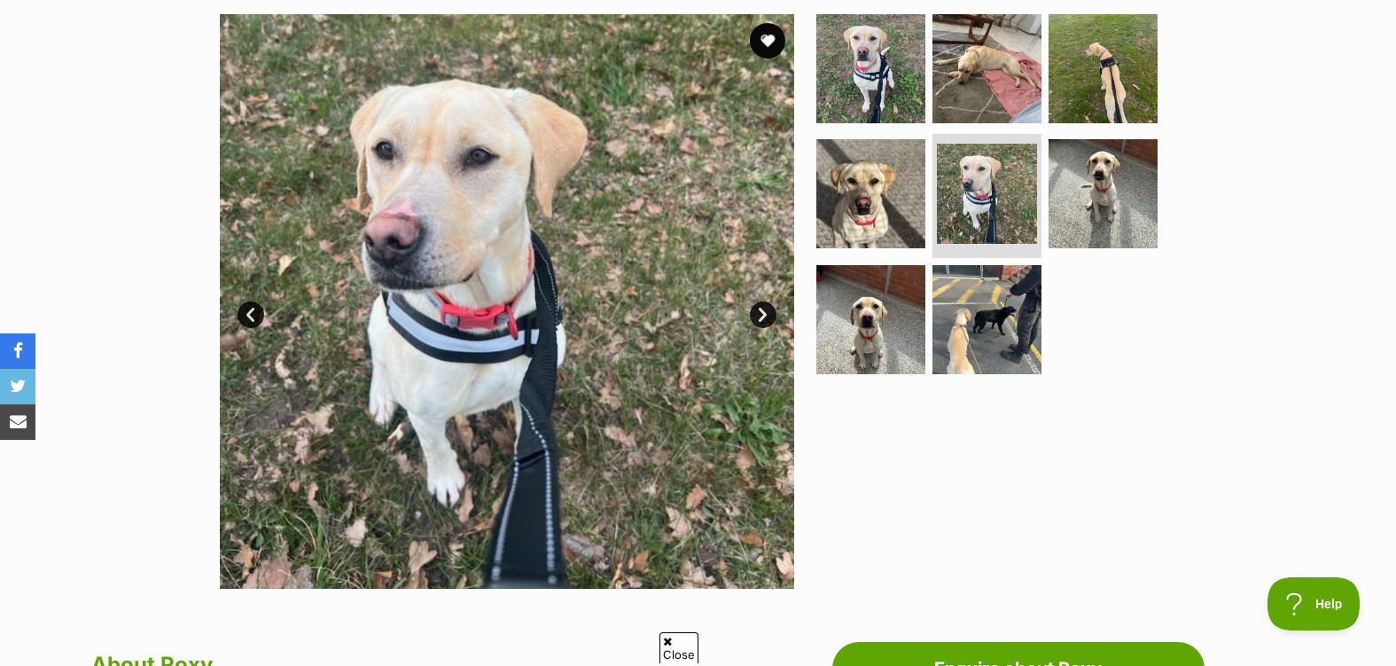
click at [763, 317] on link "Next" at bounding box center [763, 314] width 27 height 27
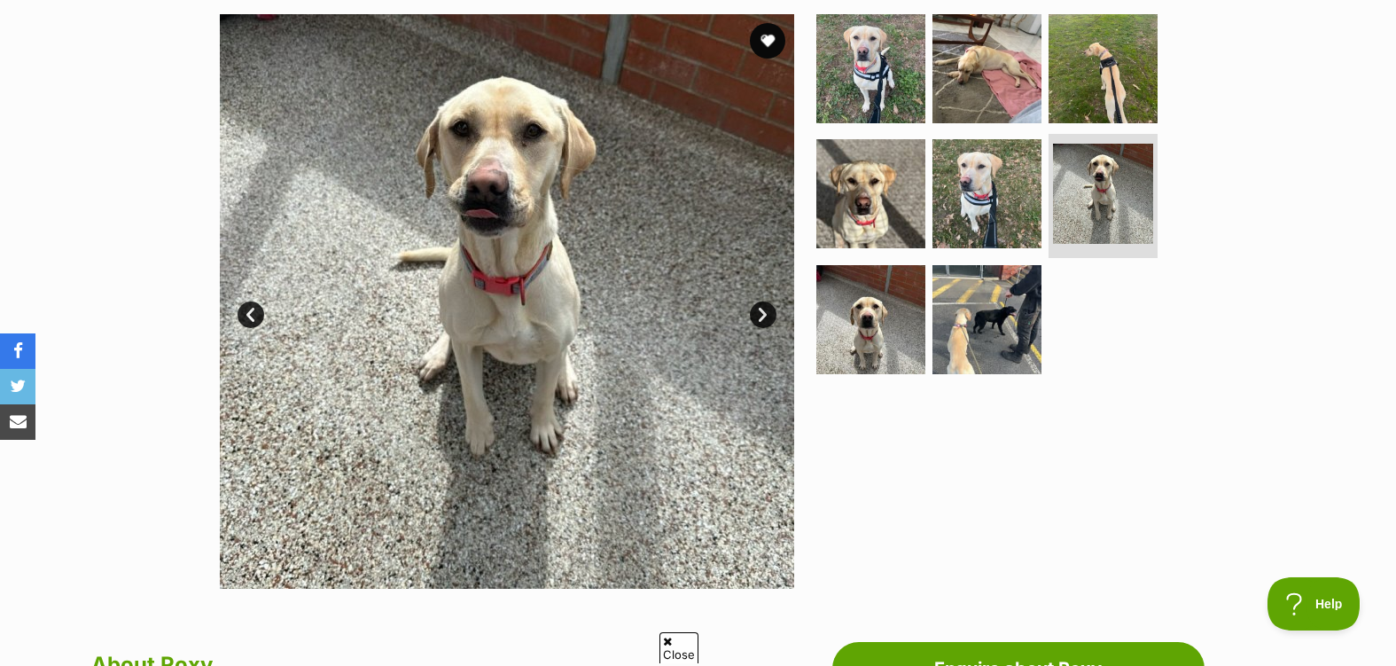
click at [763, 317] on link "Next" at bounding box center [763, 314] width 27 height 27
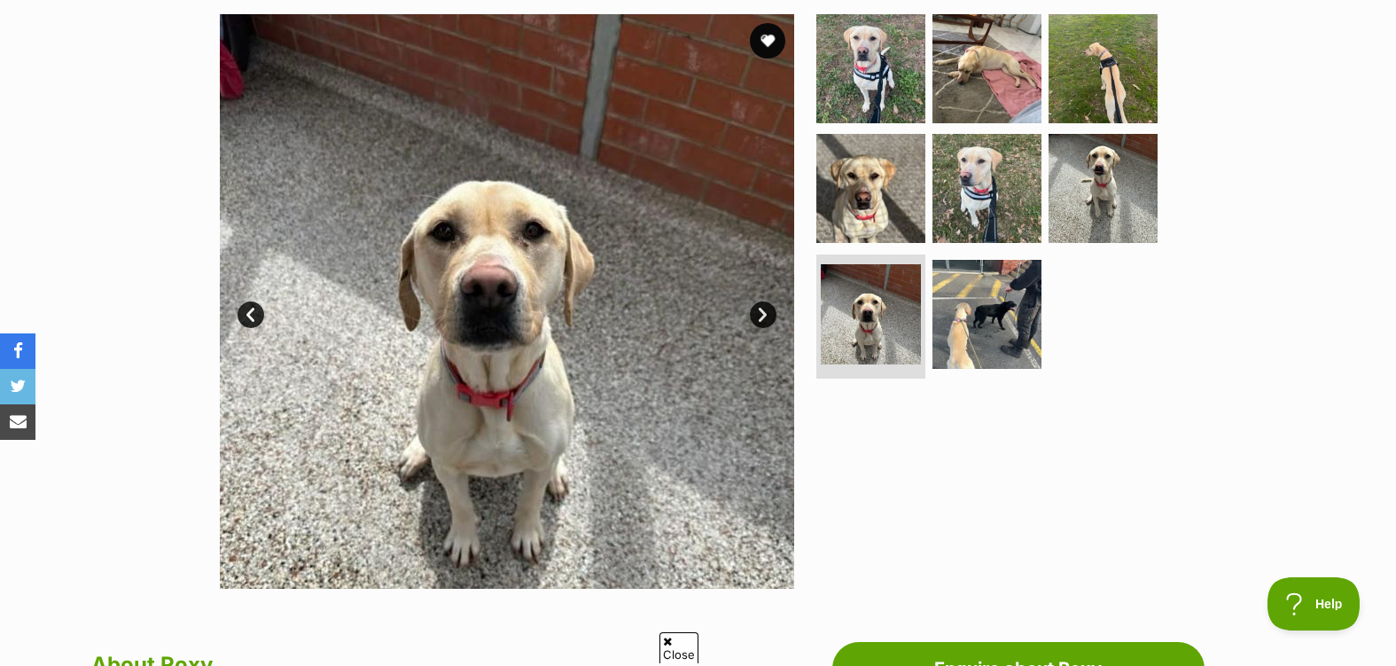
click at [763, 317] on link "Next" at bounding box center [763, 314] width 27 height 27
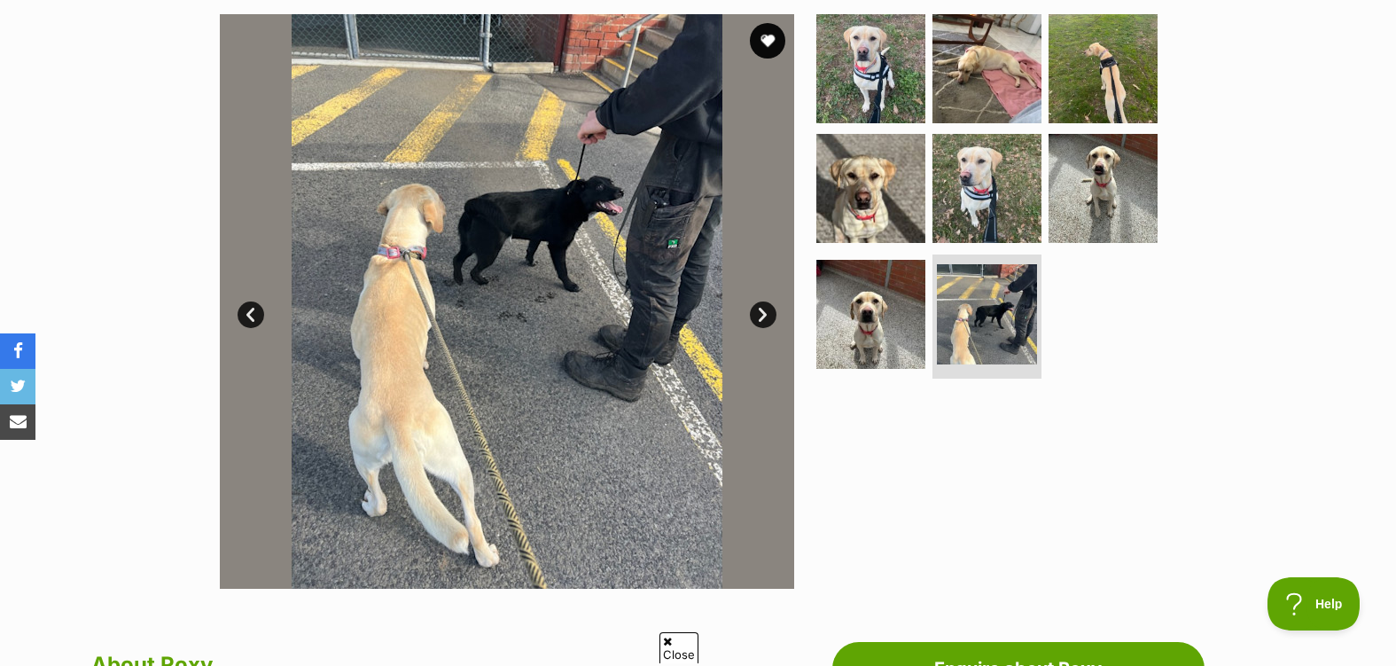
click at [763, 317] on link "Next" at bounding box center [763, 314] width 27 height 27
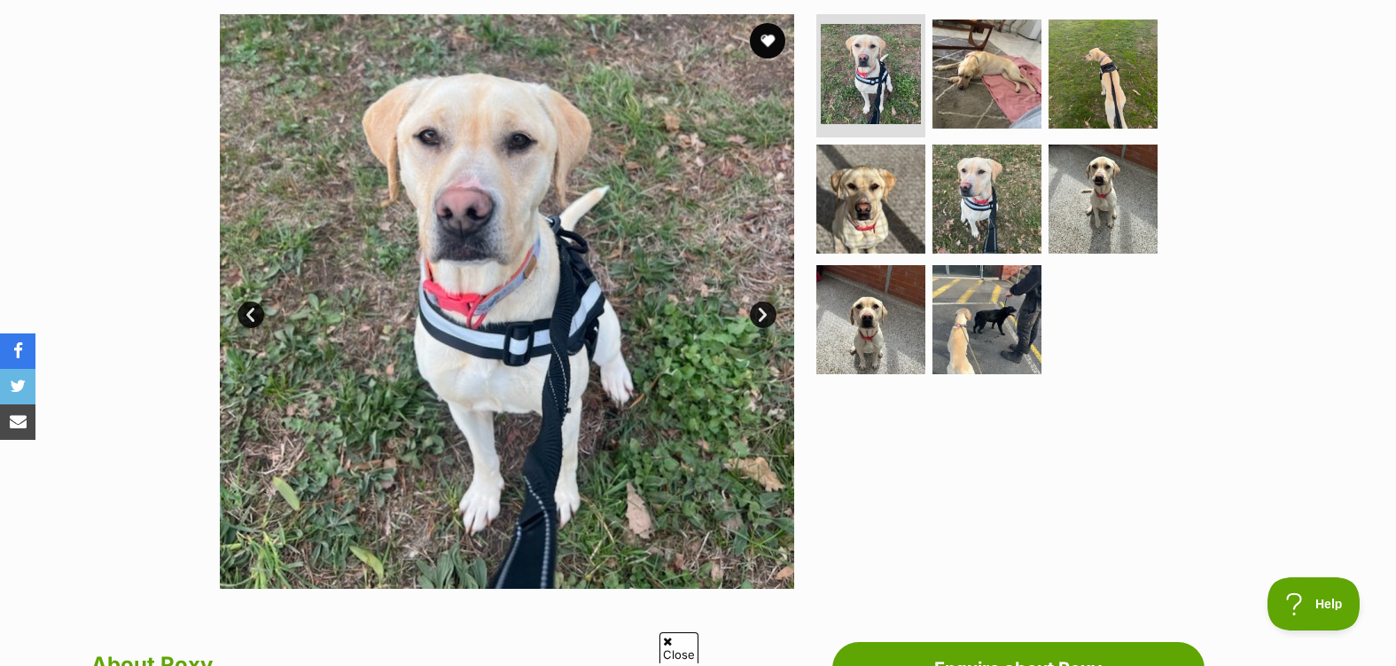
click at [1292, 424] on div "Available 1 of 8 images 1 of 8 images 1 of 8 images 1 of 8 images 1 of 8 images…" at bounding box center [698, 288] width 1396 height 601
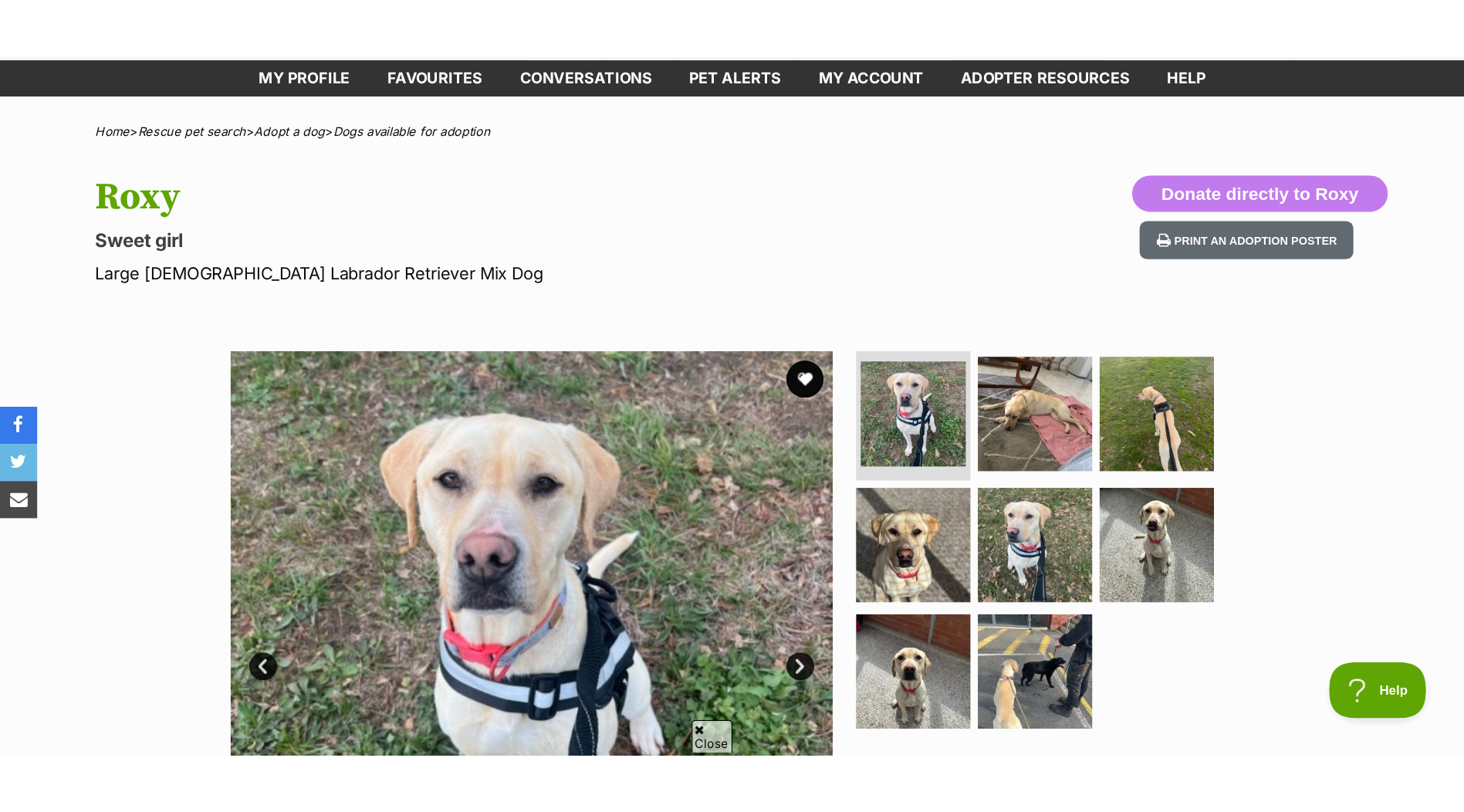
scroll to position [154, 0]
